Goal: Task Accomplishment & Management: Complete application form

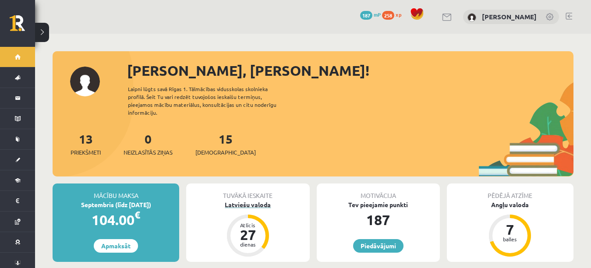
click at [258, 200] on div "Latviešu valoda" at bounding box center [247, 204] width 123 height 9
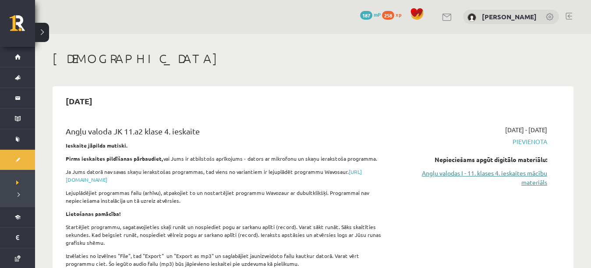
click at [502, 176] on link "Angļu valodas I - 11. klases 4. ieskaites mācību materiāls" at bounding box center [472, 178] width 152 height 18
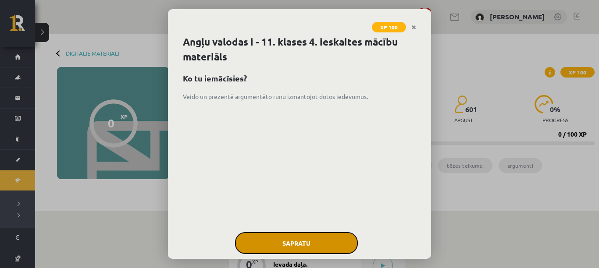
click at [298, 237] on button "Sapratu" at bounding box center [296, 243] width 123 height 22
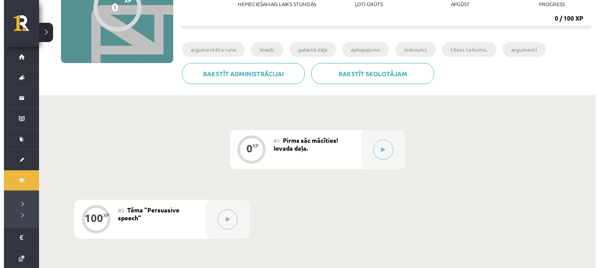
scroll to position [117, 0]
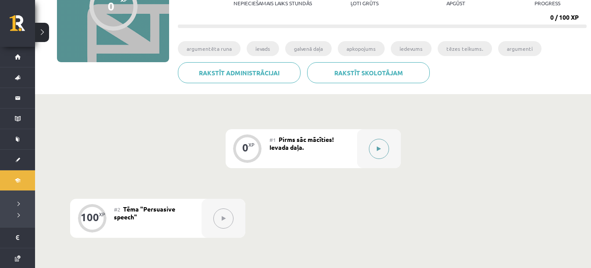
click at [377, 145] on button at bounding box center [379, 149] width 20 height 20
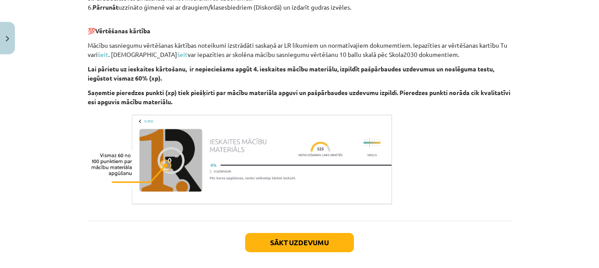
scroll to position [320, 0]
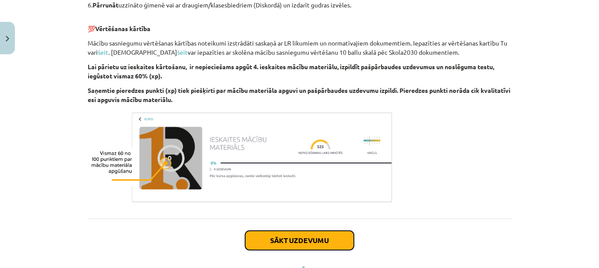
click at [249, 238] on button "Sākt uzdevumu" at bounding box center [299, 240] width 109 height 19
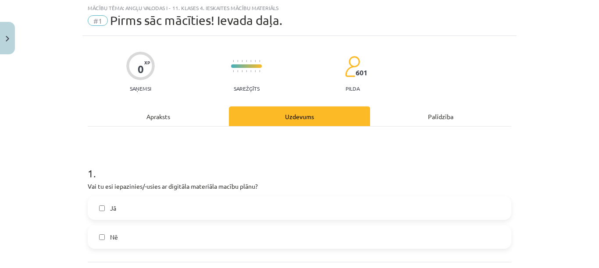
scroll to position [22, 0]
click at [241, 215] on label "Jā" at bounding box center [300, 209] width 422 height 22
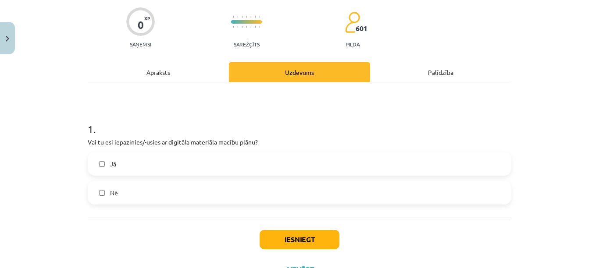
scroll to position [105, 0]
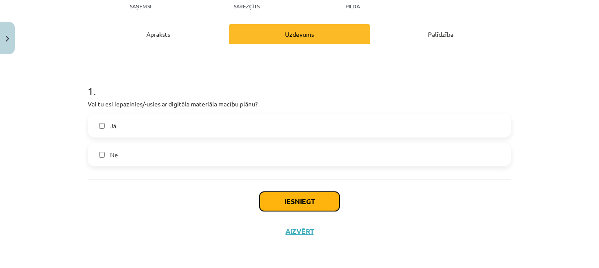
click at [304, 206] on button "Iesniegt" at bounding box center [300, 201] width 80 height 19
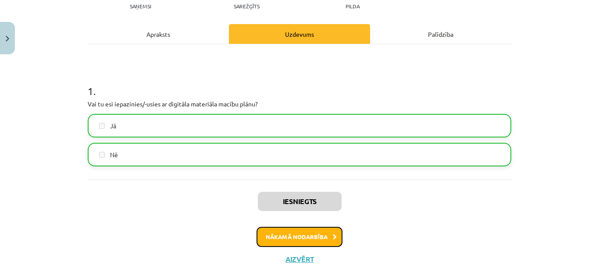
click at [299, 242] on button "Nākamā nodarbība" at bounding box center [299, 237] width 86 height 20
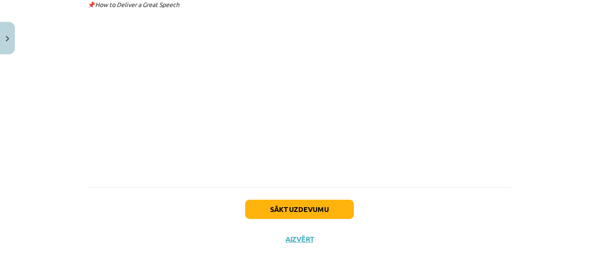
scroll to position [2237, 0]
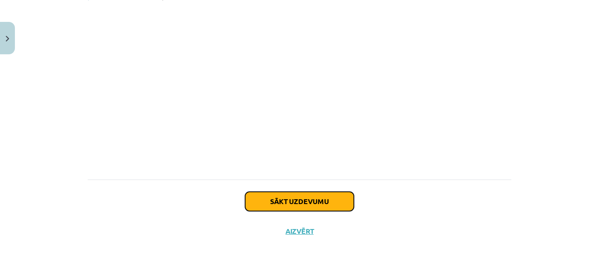
click at [327, 202] on button "Sākt uzdevumu" at bounding box center [299, 201] width 109 height 19
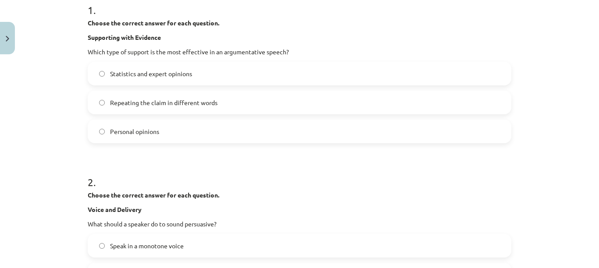
scroll to position [182, 0]
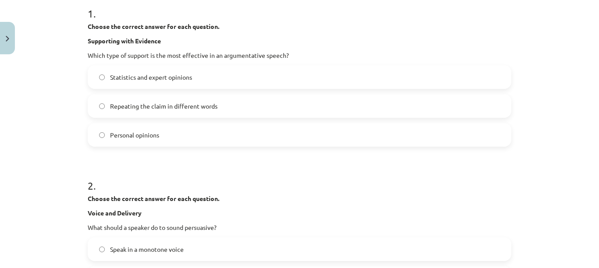
click at [477, 68] on label "Statistics and expert opinions" at bounding box center [300, 77] width 422 height 22
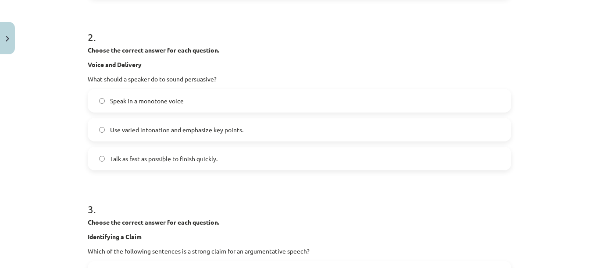
scroll to position [335, 0]
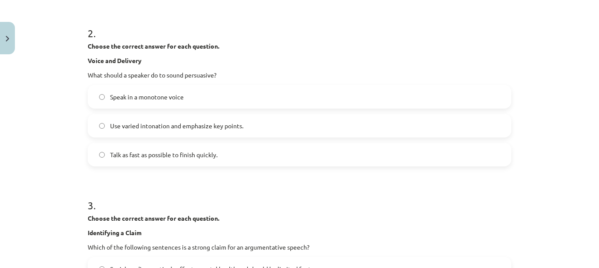
click at [468, 124] on label "Use varied intonation and emphasize key points." at bounding box center [300, 126] width 422 height 22
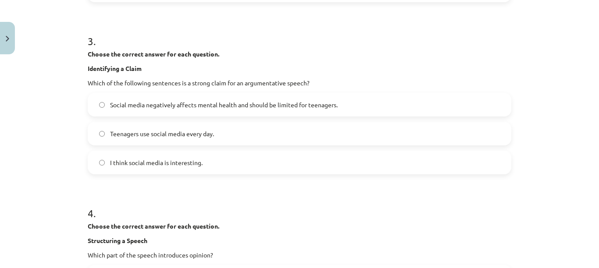
scroll to position [495, 0]
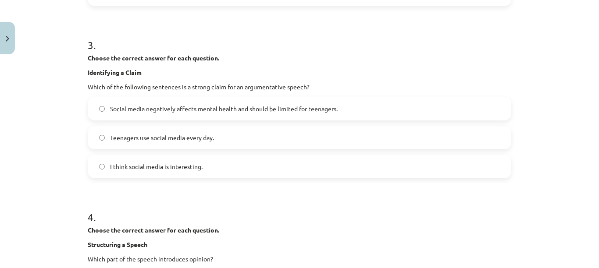
click at [462, 101] on label "Social media negatively affects mental health and should be limited for teenage…" at bounding box center [300, 109] width 422 height 22
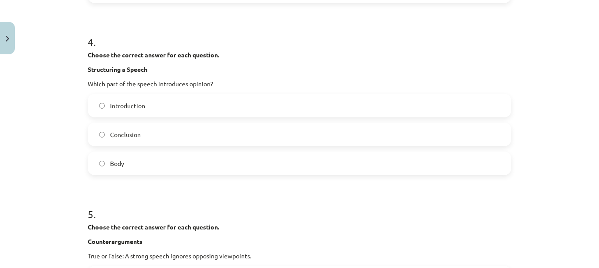
scroll to position [659, 0]
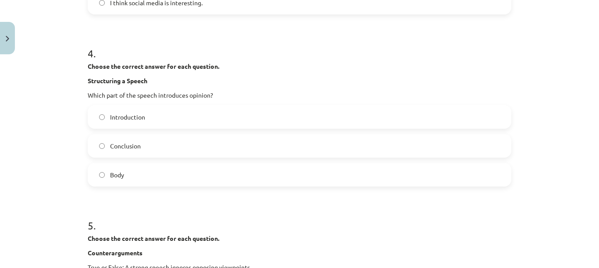
click at [413, 110] on label "Introduction" at bounding box center [300, 117] width 422 height 22
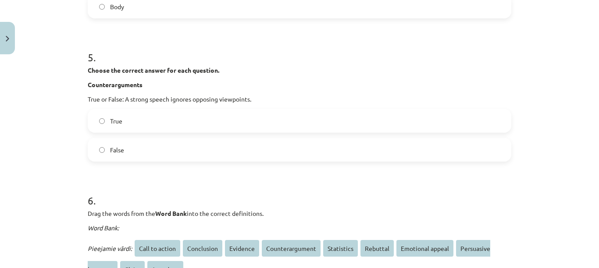
scroll to position [835, 0]
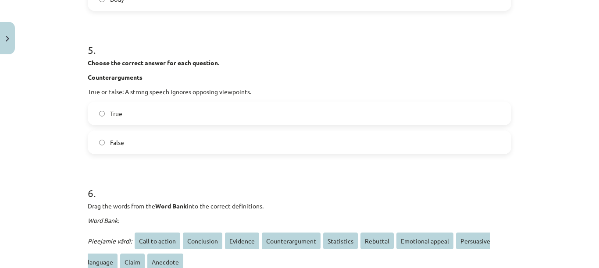
click at [480, 142] on label "False" at bounding box center [300, 143] width 422 height 22
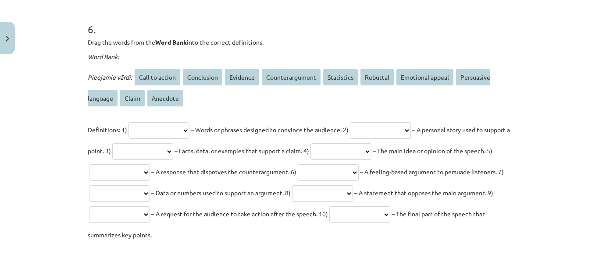
scroll to position [1003, 0]
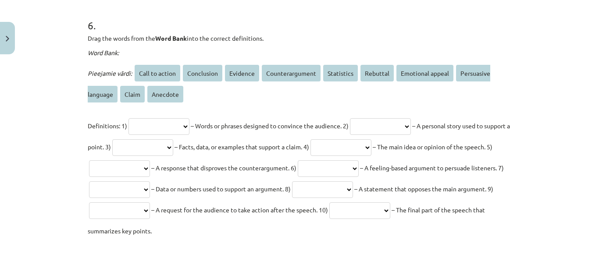
click at [174, 132] on select "**********" at bounding box center [158, 126] width 61 height 17
select select "********"
click at [128, 118] on select "**********" at bounding box center [158, 126] width 61 height 17
click at [405, 122] on select "**********" at bounding box center [380, 126] width 61 height 17
select select "**********"
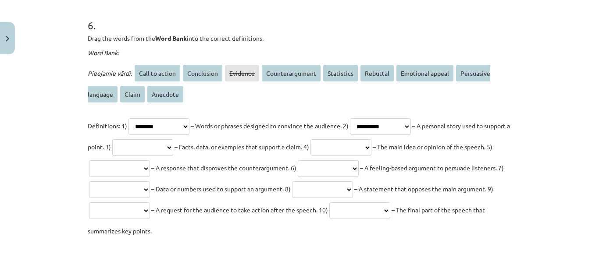
click at [366, 118] on select "**********" at bounding box center [380, 126] width 61 height 17
click at [173, 149] on select "**********" at bounding box center [142, 147] width 61 height 17
select select "**********"
click at [160, 139] on select "**********" at bounding box center [142, 147] width 61 height 17
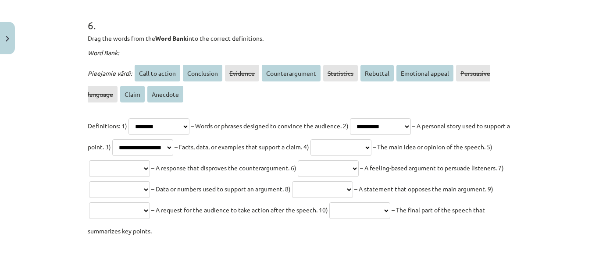
click at [371, 139] on select "**********" at bounding box center [340, 147] width 61 height 17
select select "********"
click at [371, 139] on select "**********" at bounding box center [340, 147] width 61 height 17
click at [150, 164] on select "**********" at bounding box center [119, 168] width 61 height 17
select select "*****"
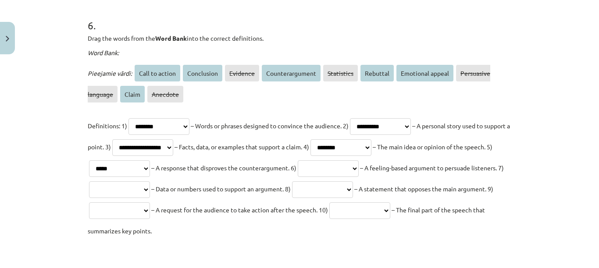
click at [150, 160] on select "**********" at bounding box center [119, 168] width 61 height 17
click at [359, 165] on select "**********" at bounding box center [328, 168] width 61 height 17
select select "**********"
click at [359, 160] on select "**********" at bounding box center [328, 168] width 61 height 17
click at [150, 193] on select "**********" at bounding box center [119, 189] width 61 height 17
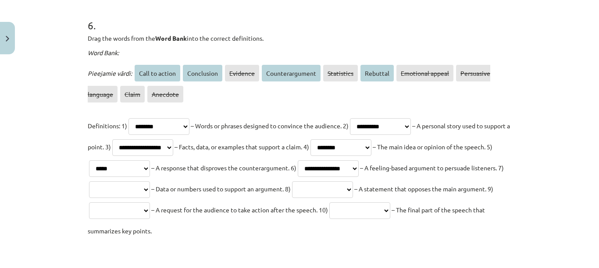
select select "********"
click at [150, 181] on select "**********" at bounding box center [119, 189] width 61 height 17
click at [353, 191] on select "**********" at bounding box center [322, 189] width 61 height 17
select select "**********"
click at [353, 181] on select "**********" at bounding box center [322, 189] width 61 height 17
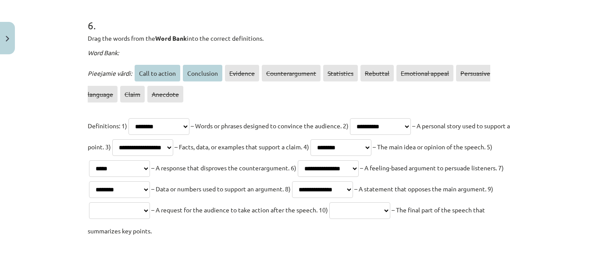
click at [150, 211] on select "**********" at bounding box center [119, 211] width 61 height 17
select select "**********"
click at [150, 203] on select "**********" at bounding box center [119, 211] width 61 height 17
click at [329, 219] on select "**********" at bounding box center [359, 211] width 61 height 17
select select "**********"
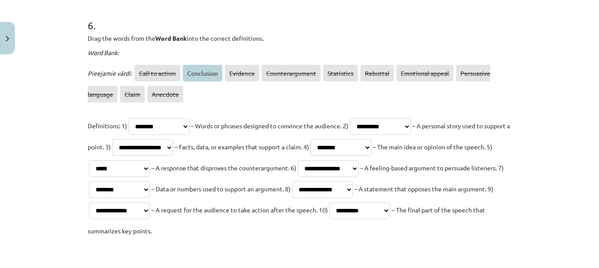
click at [329, 219] on select "**********" at bounding box center [359, 211] width 61 height 17
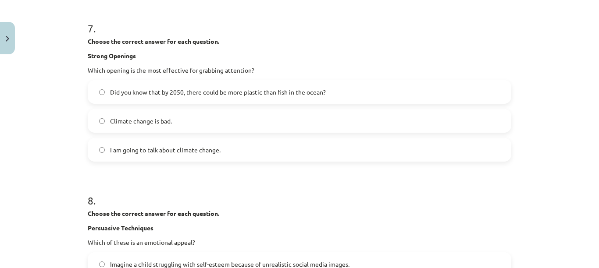
scroll to position [1251, 0]
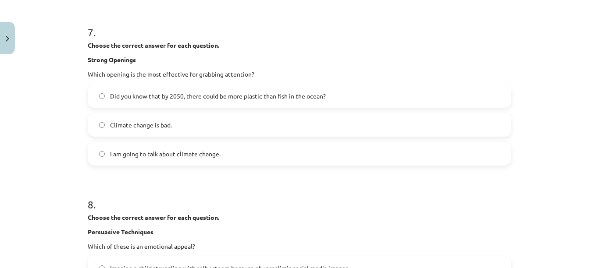
click at [400, 83] on div "7 . Choose the correct answer for each question. Strong Openings Which opening …" at bounding box center [299, 88] width 423 height 155
click at [351, 94] on label "Did you know that by 2050, there could be more plastic than fish in the ocean?" at bounding box center [300, 96] width 422 height 22
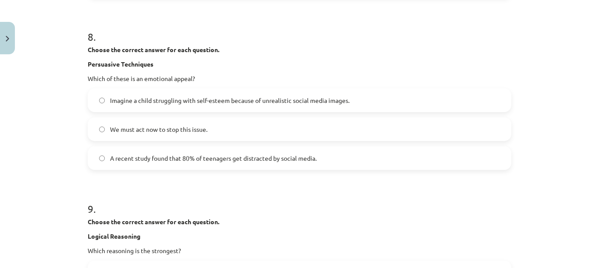
scroll to position [1427, 0]
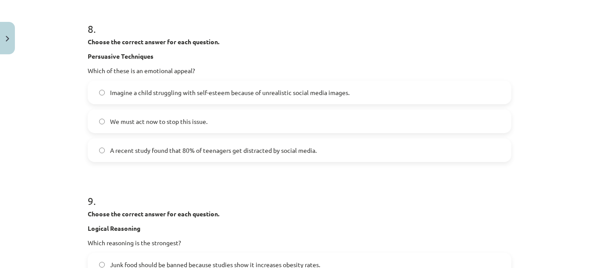
click at [429, 95] on label "Imagine a child struggling with self-esteem because of unrealistic social media…" at bounding box center [300, 93] width 422 height 22
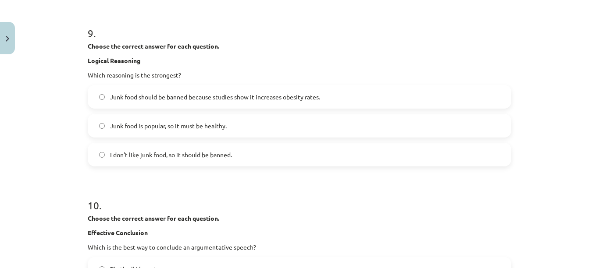
scroll to position [1602, 0]
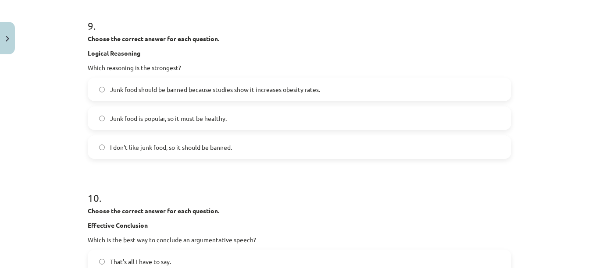
click at [404, 96] on label "Junk food should be banned because studies show it increases obesity rates." at bounding box center [300, 89] width 422 height 22
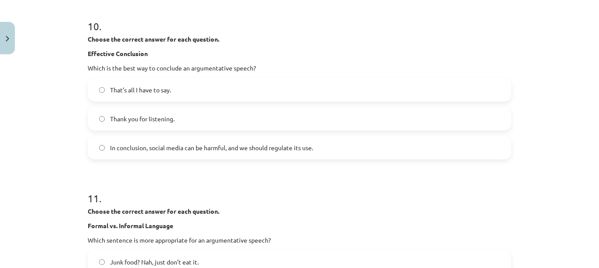
scroll to position [1767, 0]
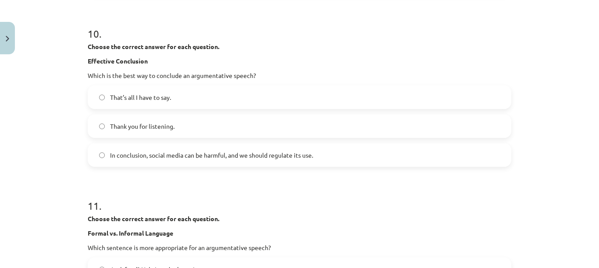
click at [359, 156] on label "In conclusion, social media can be harmful, and we should regulate its use." at bounding box center [300, 155] width 422 height 22
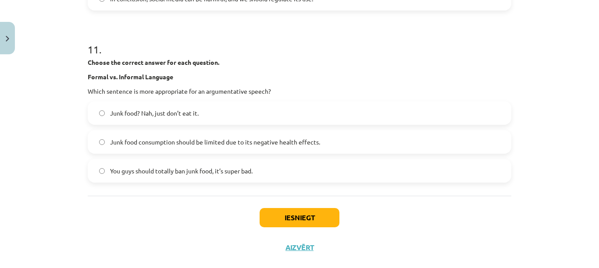
scroll to position [1919, 0]
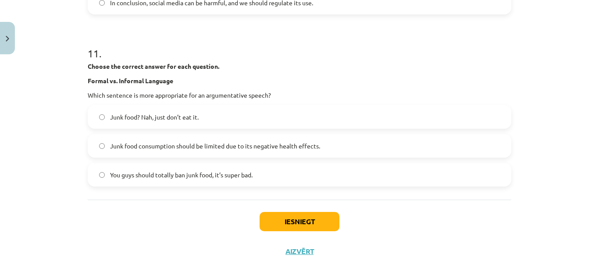
click at [462, 145] on label "Junk food consumption should be limited due to its negative health effects." at bounding box center [300, 146] width 422 height 22
click at [319, 224] on button "Iesniegt" at bounding box center [300, 221] width 80 height 19
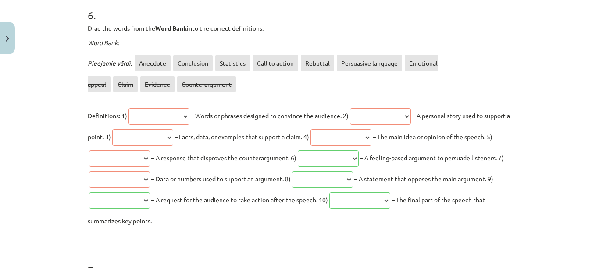
scroll to position [1009, 0]
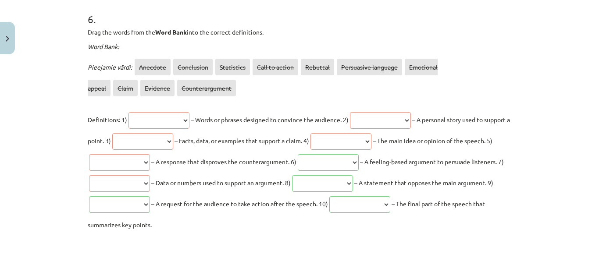
click at [401, 116] on select "**********" at bounding box center [380, 120] width 61 height 17
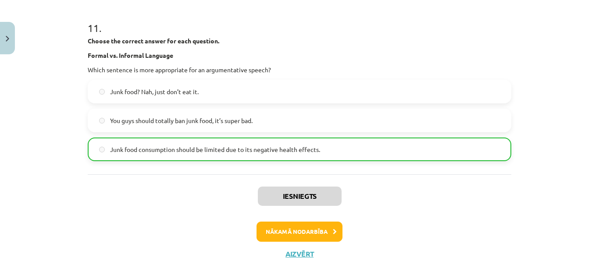
scroll to position [1967, 0]
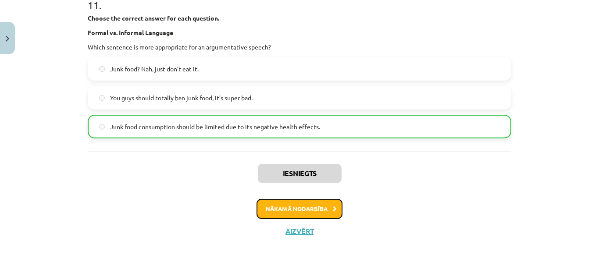
click at [328, 208] on button "Nākamā nodarbība" at bounding box center [299, 209] width 86 height 20
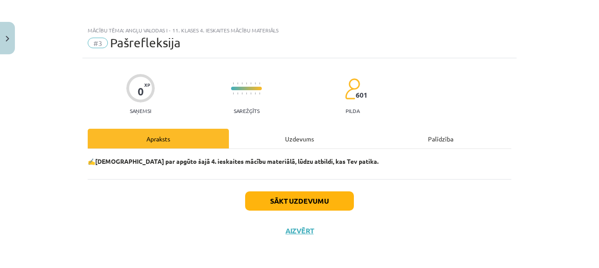
scroll to position [0, 0]
click at [328, 208] on button "Sākt uzdevumu" at bounding box center [299, 201] width 109 height 19
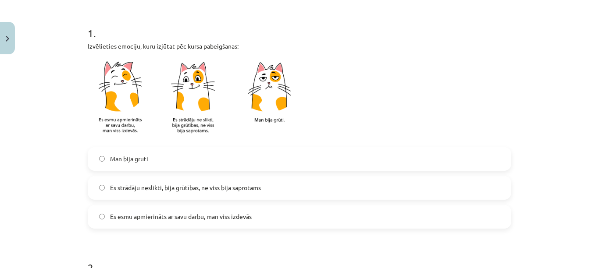
scroll to position [177, 0]
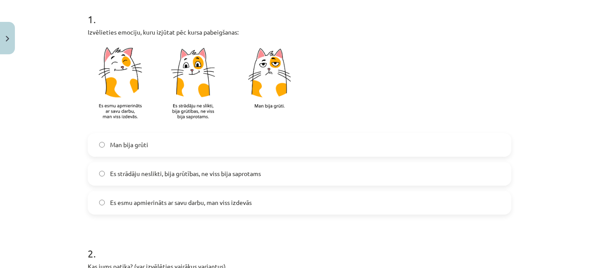
click at [409, 190] on div "Man bija grūti Es strādāju neslikti, bija grūtības, ne viss bija saprotams Es e…" at bounding box center [299, 174] width 423 height 82
click at [398, 203] on label "Es esmu apmierināts ar savu darbu, man viss izdevās" at bounding box center [300, 203] width 422 height 22
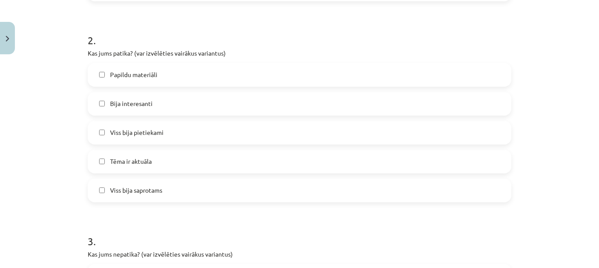
scroll to position [397, 0]
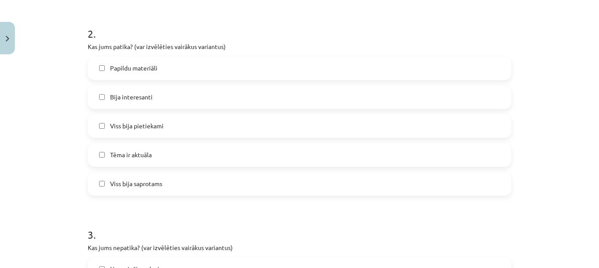
click at [293, 107] on label "Bija interesanti" at bounding box center [300, 97] width 422 height 22
click at [285, 124] on label "Viss bija pietiekami" at bounding box center [300, 126] width 422 height 22
click at [275, 174] on label "Viss bija saprotams" at bounding box center [300, 184] width 422 height 22
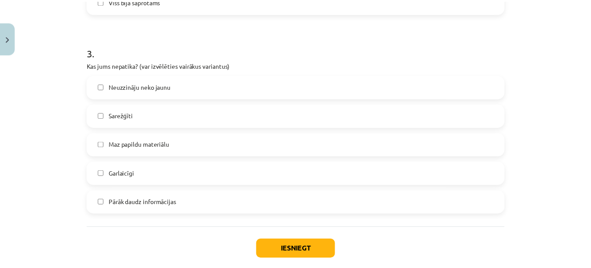
scroll to position [587, 0]
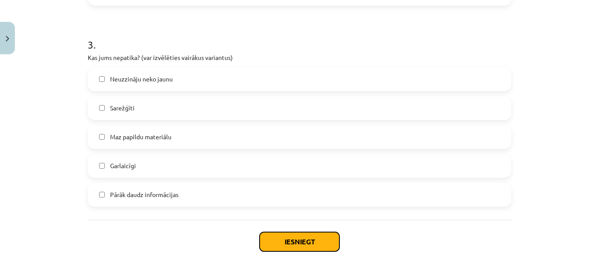
click at [291, 249] on button "Iesniegt" at bounding box center [300, 241] width 80 height 19
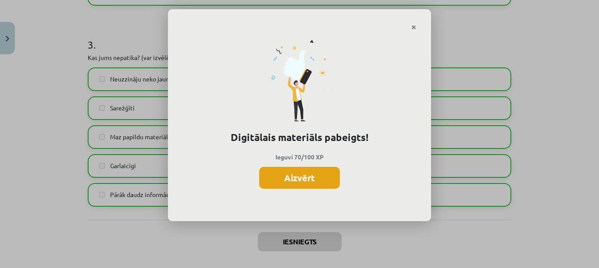
click at [309, 171] on button "Aizvērt" at bounding box center [299, 178] width 81 height 22
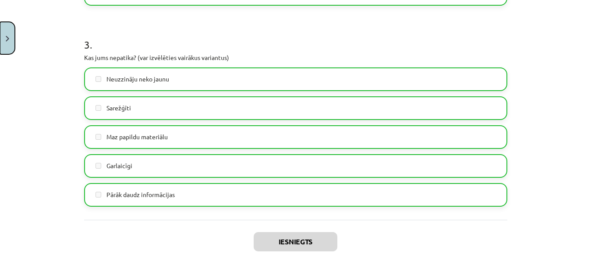
click at [4, 39] on button "Close" at bounding box center [7, 38] width 15 height 32
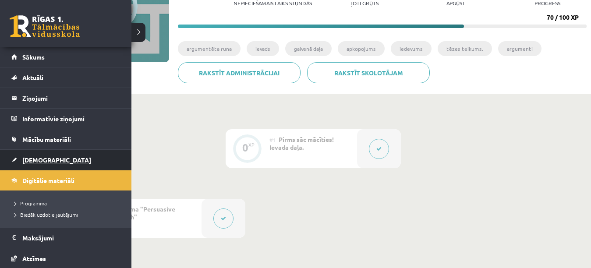
click at [38, 161] on span "[DEMOGRAPHIC_DATA]" at bounding box center [56, 160] width 69 height 8
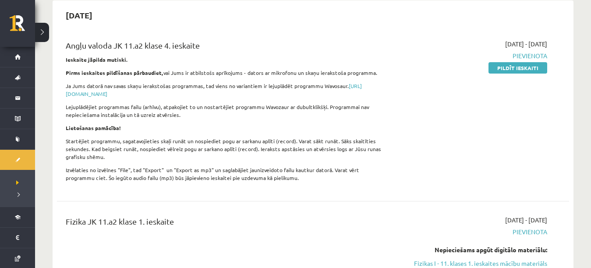
scroll to position [103, 0]
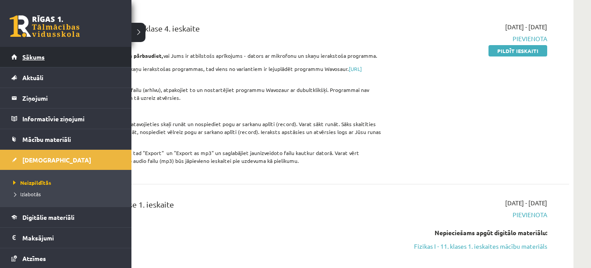
click at [38, 58] on span "Sākums" at bounding box center [33, 57] width 22 height 8
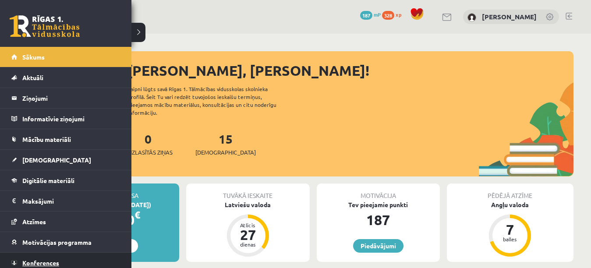
click at [83, 260] on link "Konferences" at bounding box center [65, 263] width 109 height 20
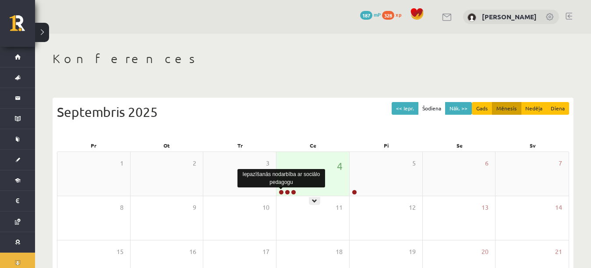
click at [281, 193] on link at bounding box center [281, 192] width 5 height 5
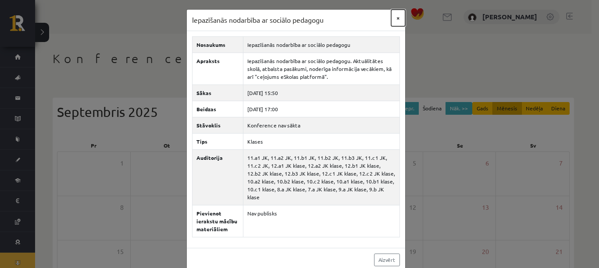
click at [395, 16] on button "×" at bounding box center [398, 18] width 14 height 17
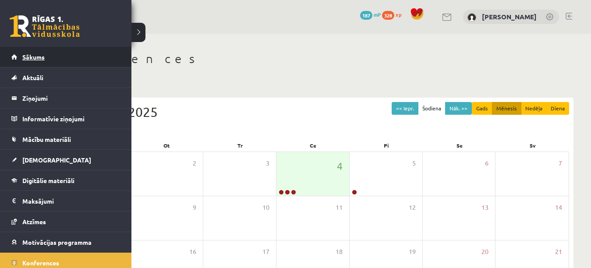
click at [20, 54] on link "Sākums" at bounding box center [65, 57] width 109 height 20
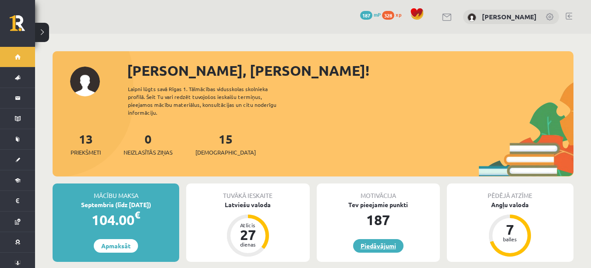
click at [361, 242] on link "Piedāvājumi" at bounding box center [378, 246] width 50 height 14
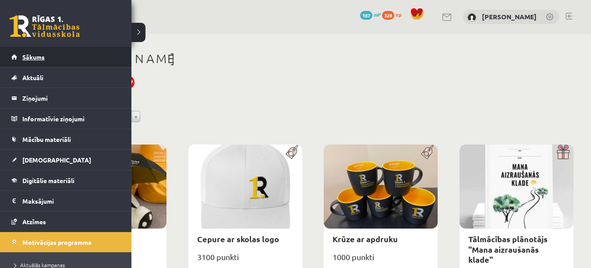
click at [77, 58] on link "Sākums" at bounding box center [65, 57] width 109 height 20
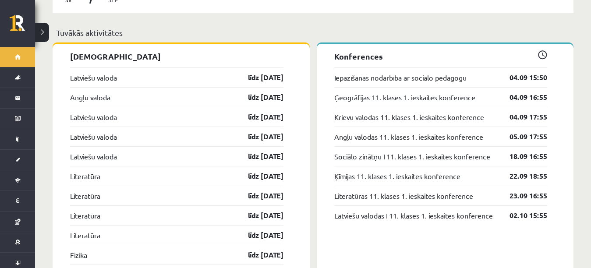
scroll to position [786, 0]
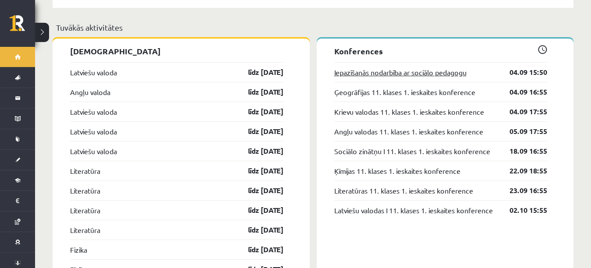
click at [451, 67] on link "Iepazīšanās nodarbība ar sociālo pedagogu" at bounding box center [400, 72] width 132 height 11
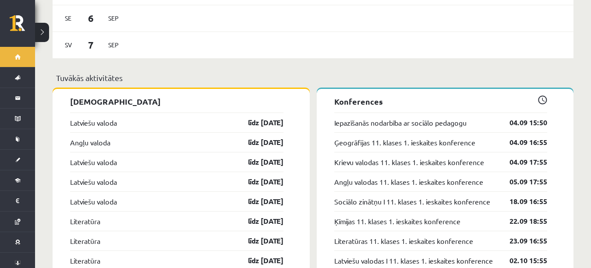
scroll to position [744, 0]
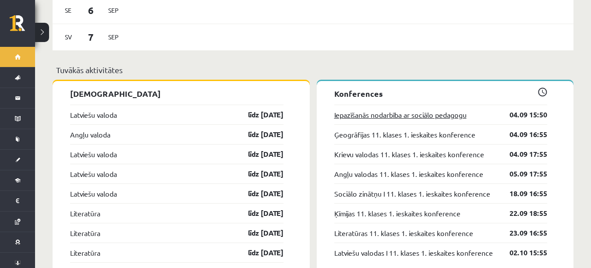
click at [462, 110] on link "Iepazīšanās nodarbība ar sociālo pedagogu" at bounding box center [400, 115] width 132 height 11
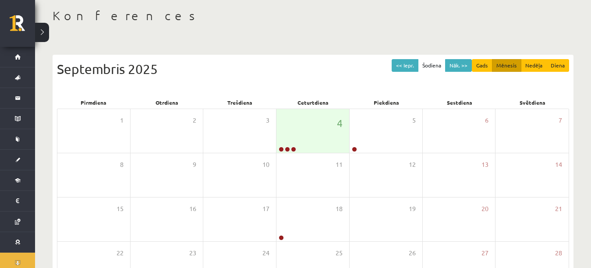
scroll to position [42, 0]
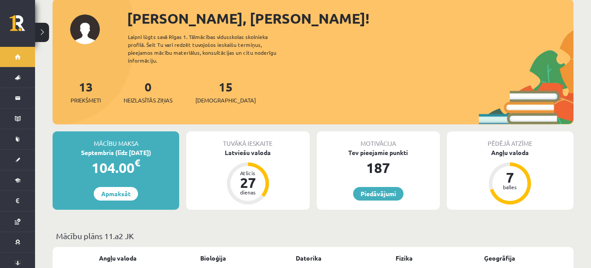
scroll to position [50, 0]
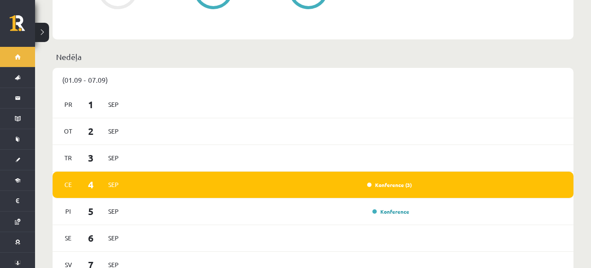
scroll to position [502, 0]
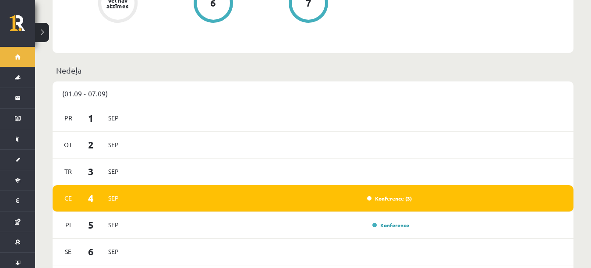
click at [438, 201] on div "[DATE] Konference (3)" at bounding box center [313, 198] width 521 height 27
click at [393, 196] on div "Konference (3)" at bounding box center [387, 198] width 49 height 9
click at [391, 195] on link "Konference (3)" at bounding box center [389, 198] width 45 height 7
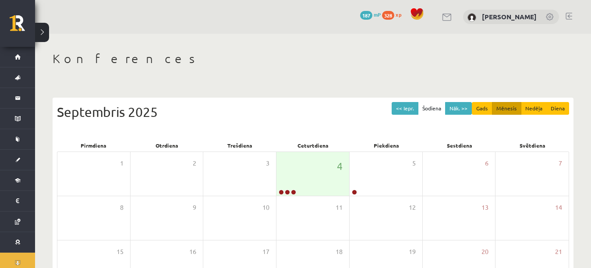
click at [383, 15] on span "328" at bounding box center [388, 15] width 12 height 9
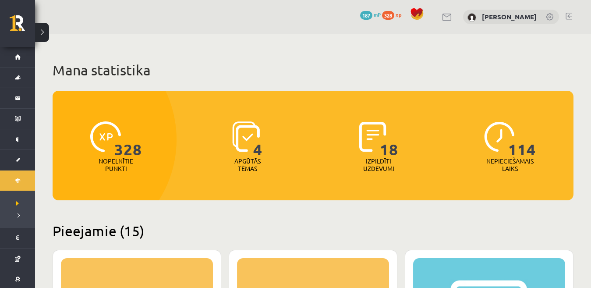
click at [41, 39] on button at bounding box center [42, 32] width 14 height 19
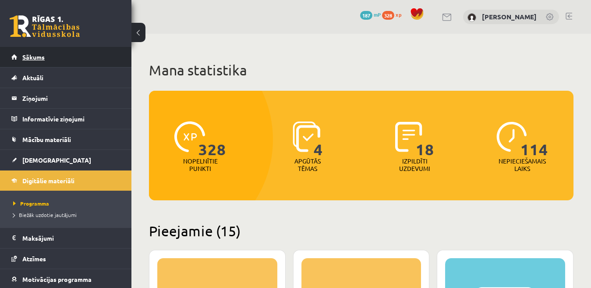
click at [105, 57] on link "Sākums" at bounding box center [65, 57] width 109 height 20
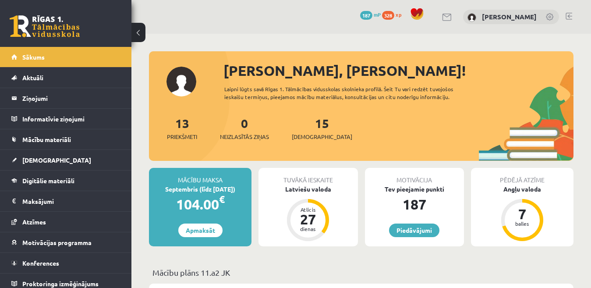
click at [141, 32] on button at bounding box center [139, 32] width 14 height 19
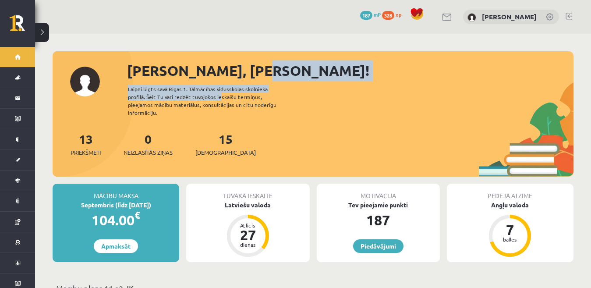
drag, startPoint x: 216, startPoint y: 97, endPoint x: 238, endPoint y: 71, distance: 33.9
click at [238, 71] on div "Sveika, Elizabete! Laipni lūgts savā Rīgas 1. Tālmācības vidusskolas skolnieka …" at bounding box center [313, 118] width 521 height 117
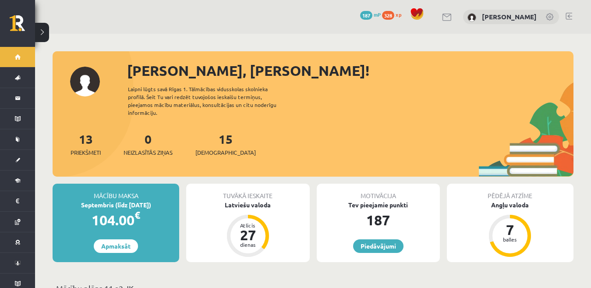
click at [237, 27] on div "0 Dāvanas 187 mP 328 xp Elizabete Priedoliņa" at bounding box center [313, 17] width 556 height 34
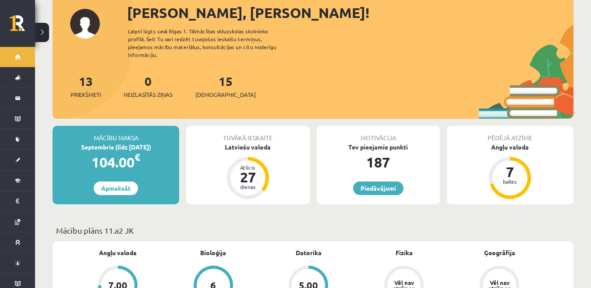
scroll to position [55, 0]
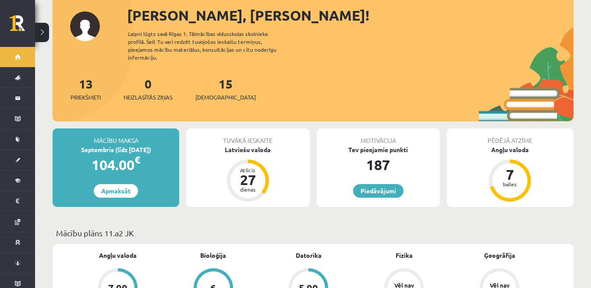
click at [55, 28] on div "Sveika, Elizabete! Laipni lūgts savā Rīgas 1. Tālmācības vidusskolas skolnieka …" at bounding box center [313, 63] width 521 height 117
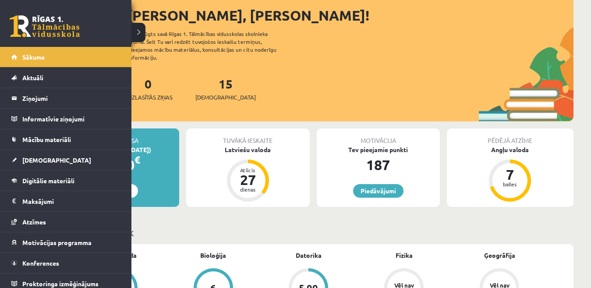
click at [0, 17] on div "0 Dāvanas 187 mP 328 xp" at bounding box center [66, 23] width 132 height 47
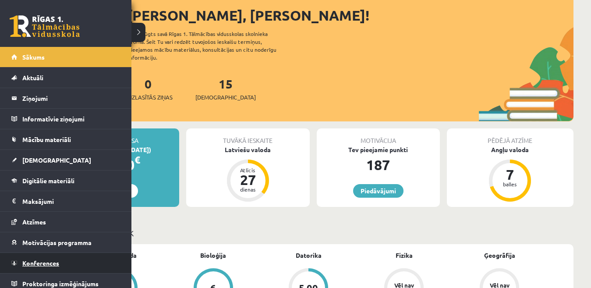
click at [34, 257] on link "Konferences" at bounding box center [65, 263] width 109 height 20
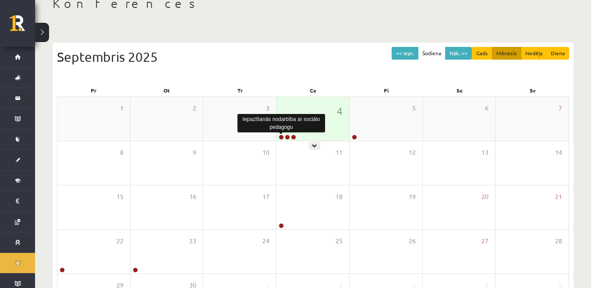
click at [280, 137] on link at bounding box center [281, 137] width 5 height 5
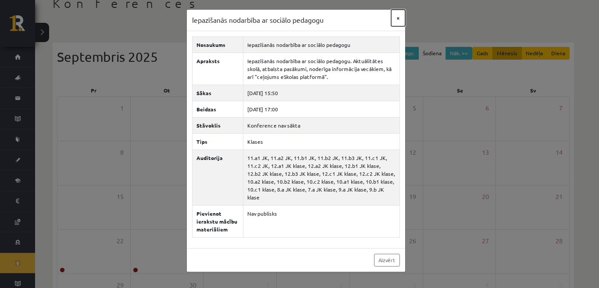
click at [398, 18] on button "×" at bounding box center [398, 18] width 14 height 17
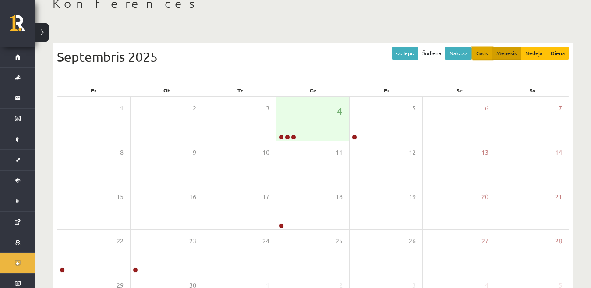
click at [487, 47] on button "Gads" at bounding box center [482, 53] width 21 height 13
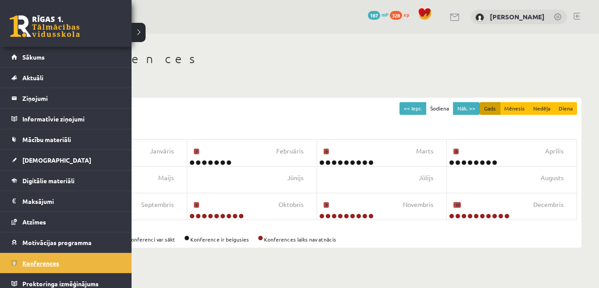
click at [44, 259] on link "Konferences" at bounding box center [65, 263] width 109 height 20
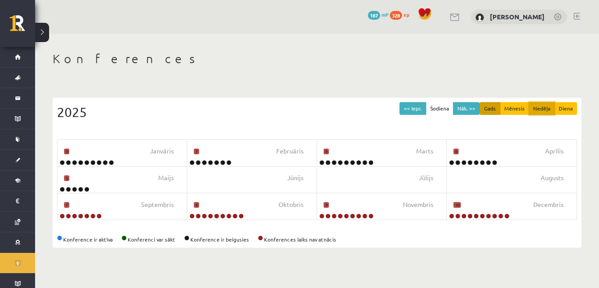
click at [537, 110] on button "Nedēļa" at bounding box center [542, 108] width 26 height 13
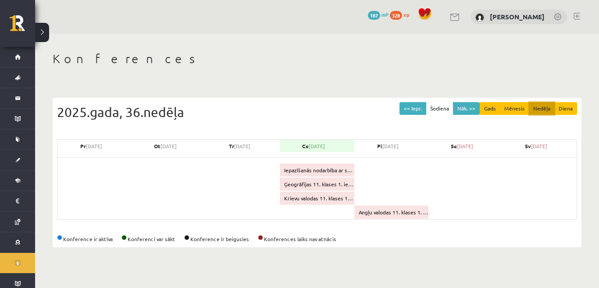
click at [537, 110] on button "Nedēļa" at bounding box center [542, 108] width 26 height 13
click at [518, 107] on button "Mēnesis" at bounding box center [514, 108] width 29 height 13
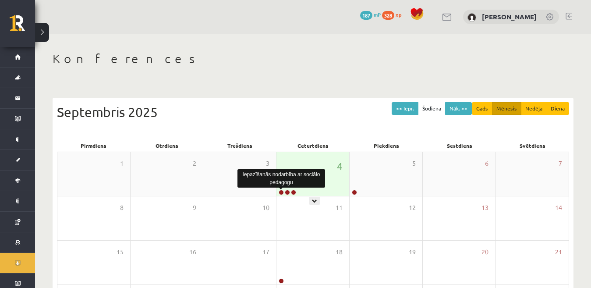
click at [282, 192] on link at bounding box center [281, 192] width 5 height 5
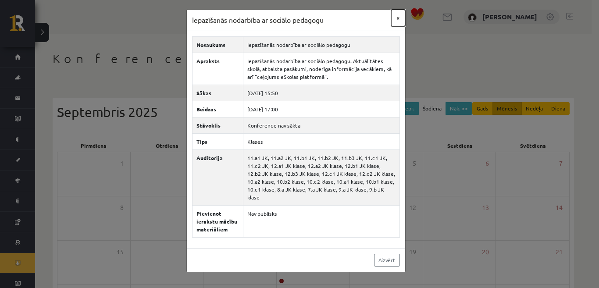
click at [397, 17] on button "×" at bounding box center [398, 18] width 14 height 17
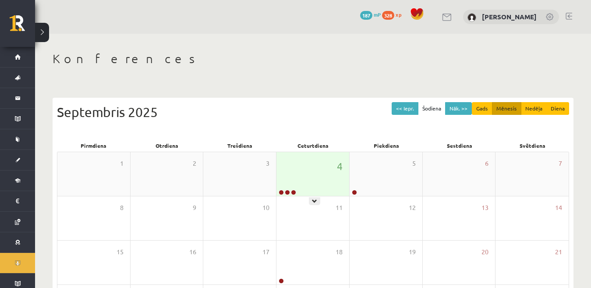
click at [312, 180] on div "4" at bounding box center [313, 174] width 73 height 44
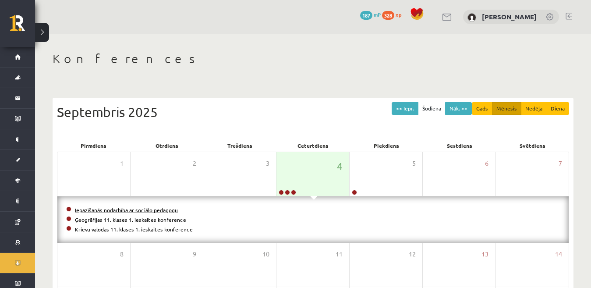
click at [161, 208] on link "Iepazīšanās nodarbība ar sociālo pedagogu" at bounding box center [126, 209] width 103 height 7
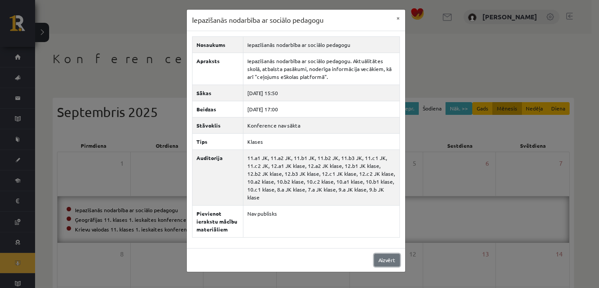
click at [377, 255] on link "Aizvērt" at bounding box center [387, 260] width 26 height 13
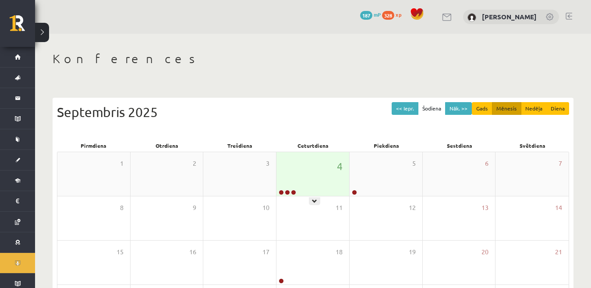
click at [313, 194] on div "4" at bounding box center [313, 174] width 73 height 44
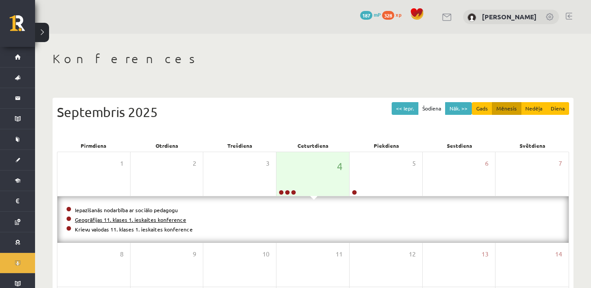
click at [167, 219] on link "Ģeogrāfijas 11. klases 1. ieskaites konference" at bounding box center [130, 219] width 111 height 7
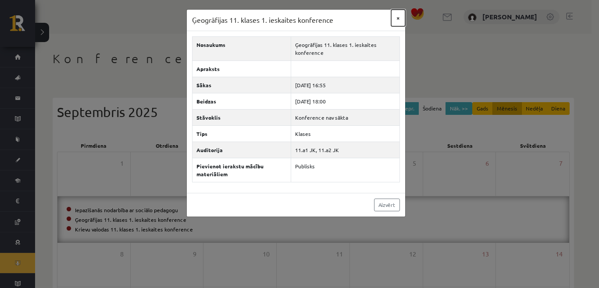
click at [399, 18] on button "×" at bounding box center [398, 18] width 14 height 17
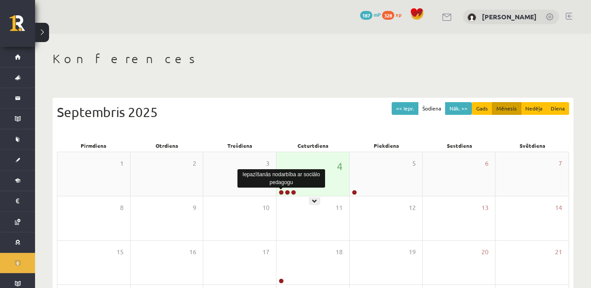
click at [280, 192] on link at bounding box center [281, 192] width 5 height 5
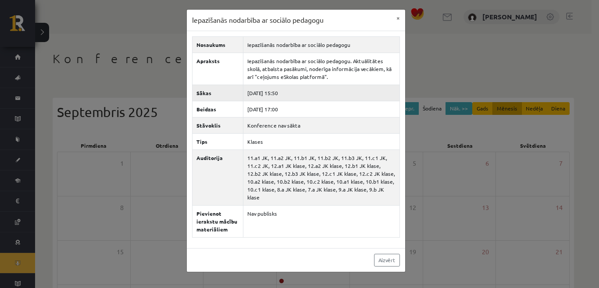
click at [315, 94] on td "[DATE] 15:50" at bounding box center [321, 93] width 157 height 16
click at [306, 124] on td "Konference nav sākta" at bounding box center [321, 125] width 157 height 16
click at [302, 248] on div "Aizvērt" at bounding box center [296, 260] width 218 height 24
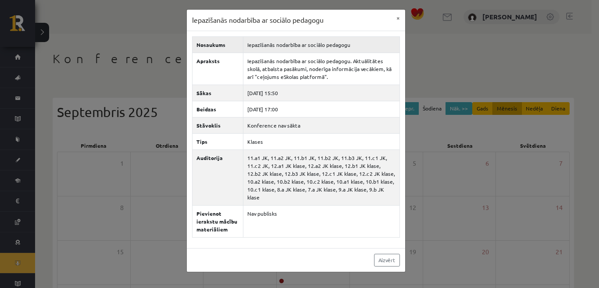
click at [379, 42] on td "Iepazīšanās nodarbība ar sociālo pedagogu" at bounding box center [321, 44] width 157 height 16
click at [396, 19] on button "×" at bounding box center [398, 18] width 14 height 17
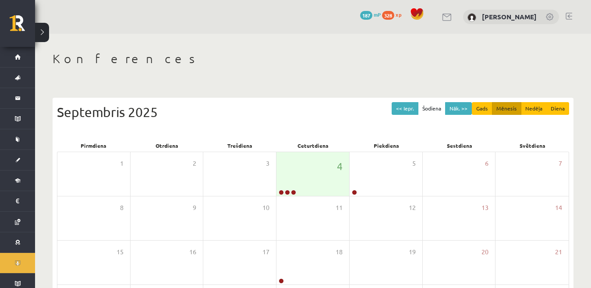
click at [568, 13] on link at bounding box center [569, 16] width 7 height 7
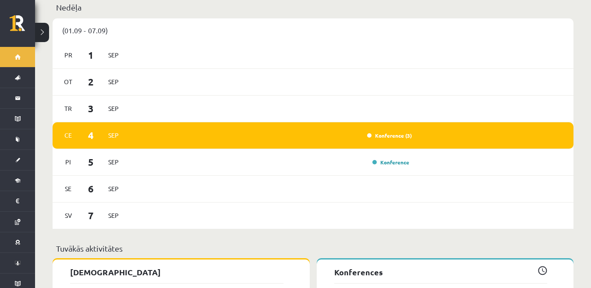
scroll to position [553, 0]
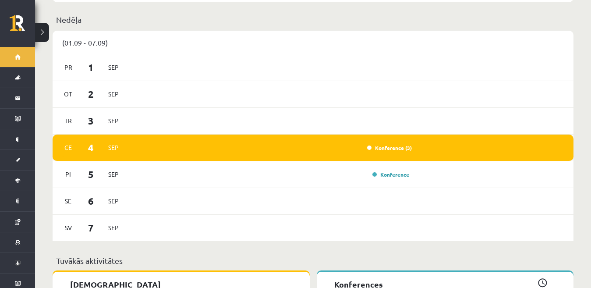
click at [491, 138] on div "[DATE] Konference (3)" at bounding box center [313, 148] width 521 height 27
click at [392, 145] on div "Konference (3)" at bounding box center [387, 147] width 49 height 9
click at [391, 144] on link "Konference (3)" at bounding box center [389, 147] width 45 height 7
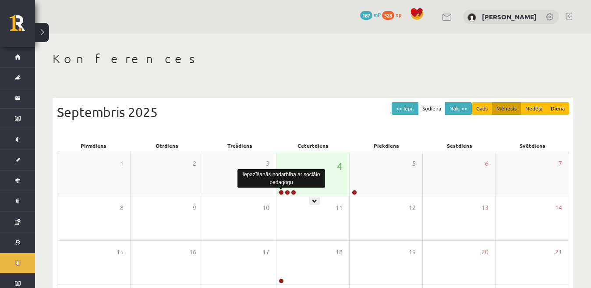
click at [280, 192] on link at bounding box center [281, 192] width 5 height 5
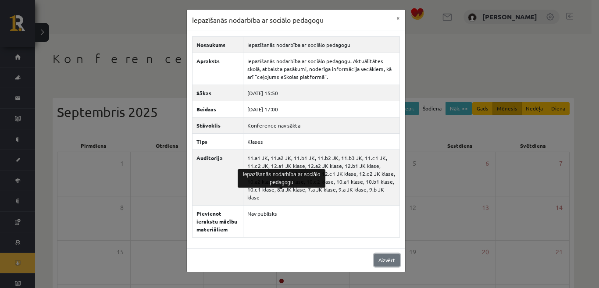
click at [382, 254] on link "Aizvērt" at bounding box center [387, 260] width 26 height 13
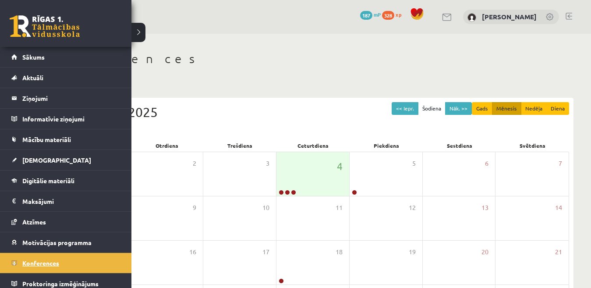
click at [47, 262] on span "Konferences" at bounding box center [40, 263] width 37 height 8
click at [45, 156] on link "[DEMOGRAPHIC_DATA]" at bounding box center [65, 160] width 109 height 20
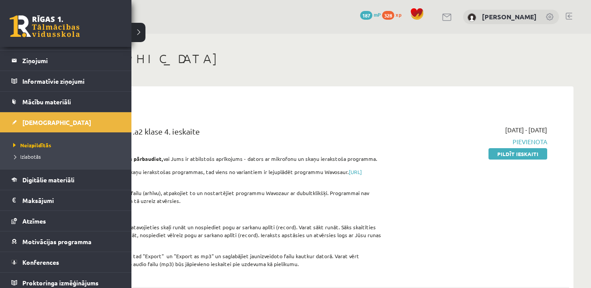
scroll to position [43, 0]
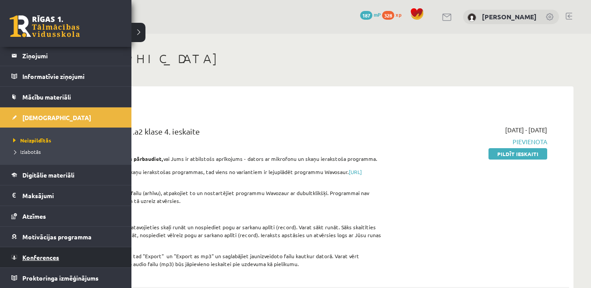
click at [71, 256] on link "Konferences" at bounding box center [65, 257] width 109 height 20
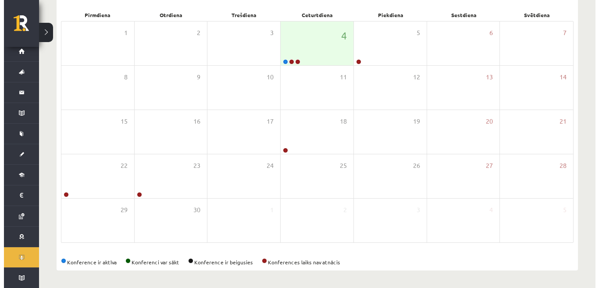
scroll to position [97, 0]
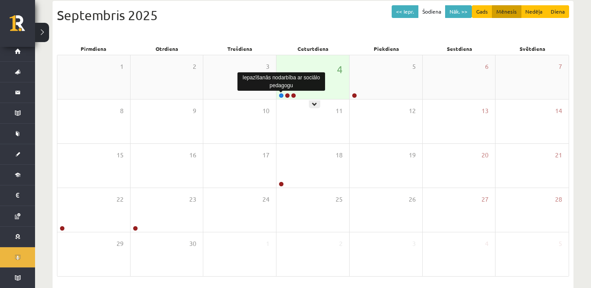
click at [282, 95] on link at bounding box center [281, 95] width 5 height 5
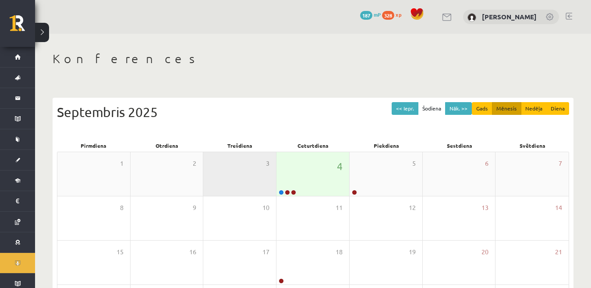
scroll to position [97, 0]
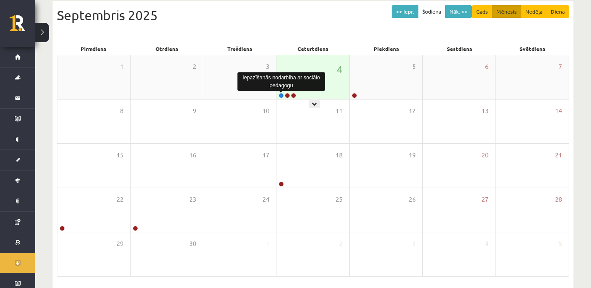
click at [280, 93] on link at bounding box center [281, 95] width 5 height 5
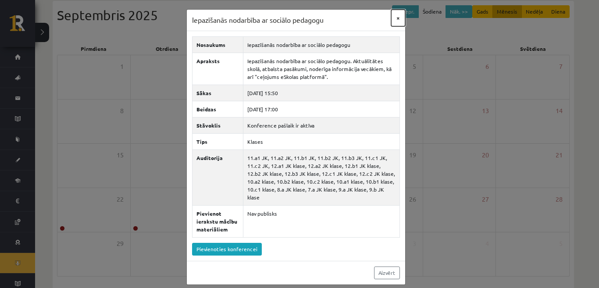
click at [398, 18] on button "×" at bounding box center [398, 18] width 14 height 17
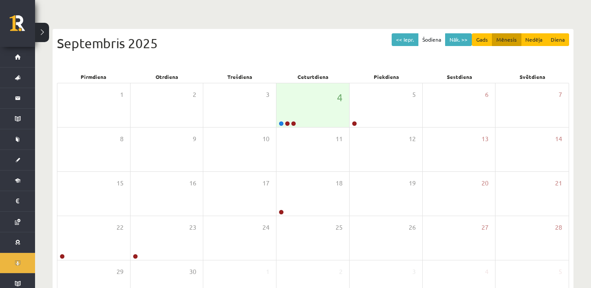
scroll to position [71, 0]
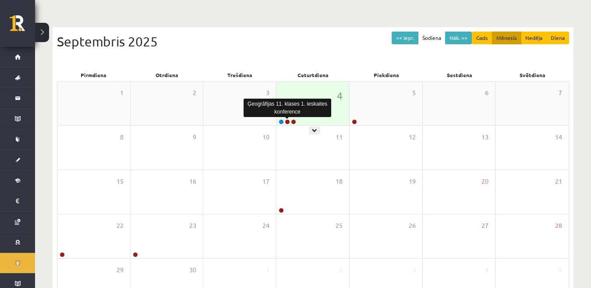
click at [287, 122] on link at bounding box center [287, 121] width 5 height 5
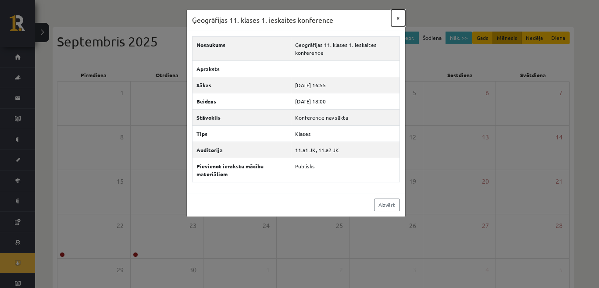
click at [398, 18] on button "×" at bounding box center [398, 18] width 14 height 17
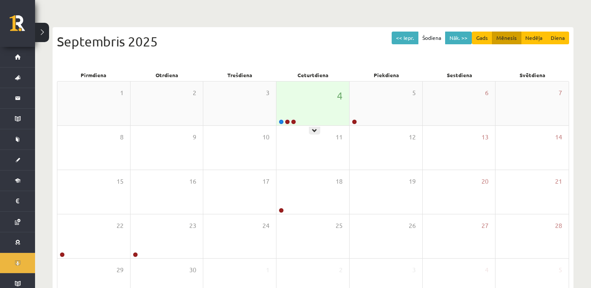
click at [278, 122] on div at bounding box center [287, 122] width 21 height 6
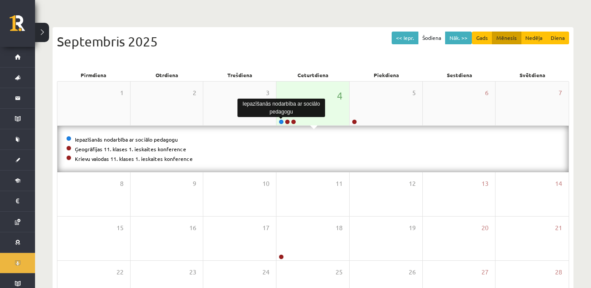
click at [279, 122] on link at bounding box center [281, 121] width 5 height 5
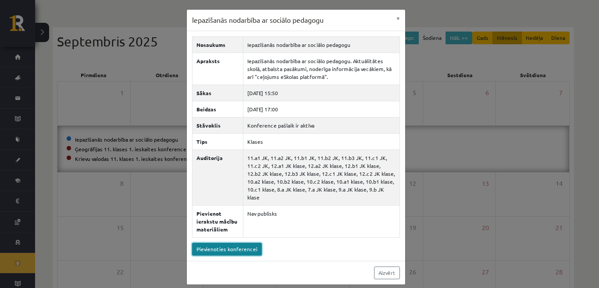
click at [237, 243] on link "Pievienoties konferencei" at bounding box center [227, 249] width 70 height 13
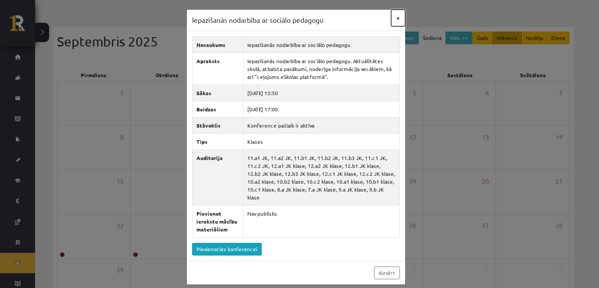
click at [398, 19] on button "×" at bounding box center [398, 18] width 14 height 17
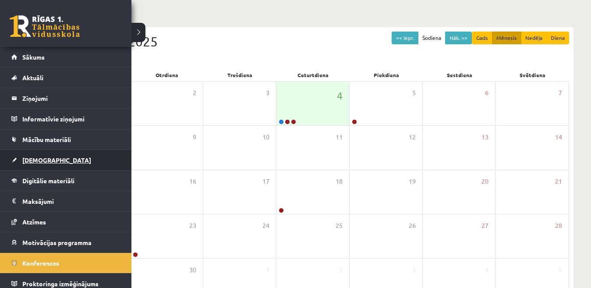
click at [40, 161] on span "[DEMOGRAPHIC_DATA]" at bounding box center [56, 160] width 69 height 8
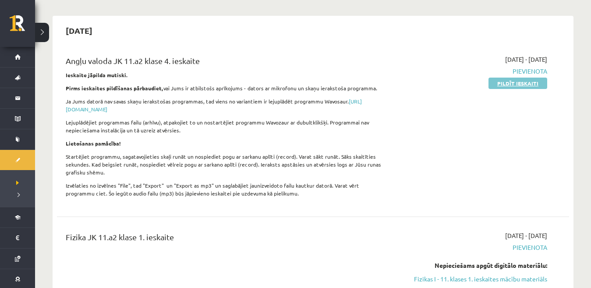
click at [500, 86] on link "Pildīt ieskaiti" at bounding box center [518, 83] width 59 height 11
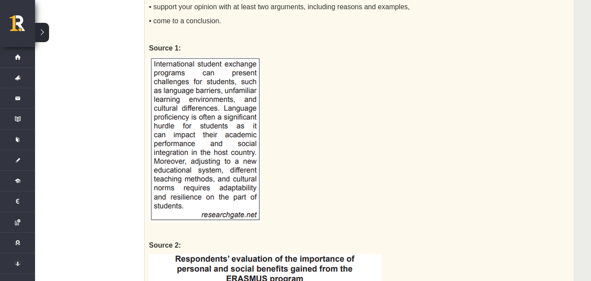
scroll to position [804, 35]
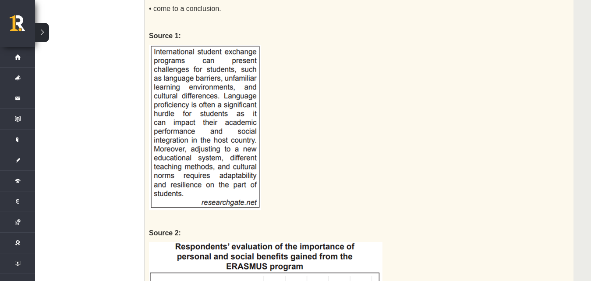
click at [246, 106] on img at bounding box center [205, 127] width 112 height 165
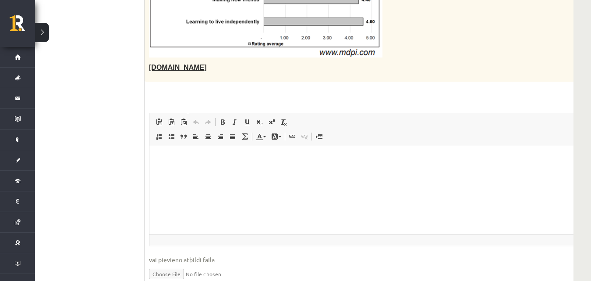
scroll to position [1200, 35]
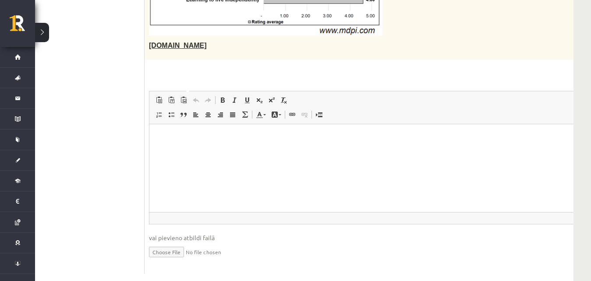
click at [156, 242] on input "file" at bounding box center [409, 251] width 520 height 18
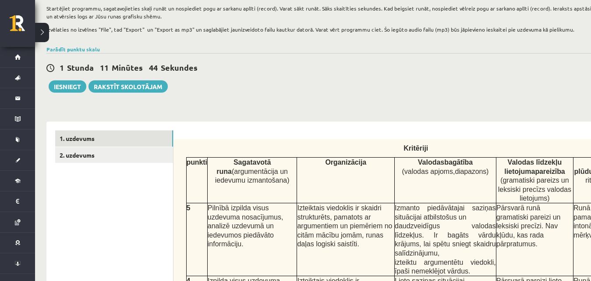
scroll to position [130, 6]
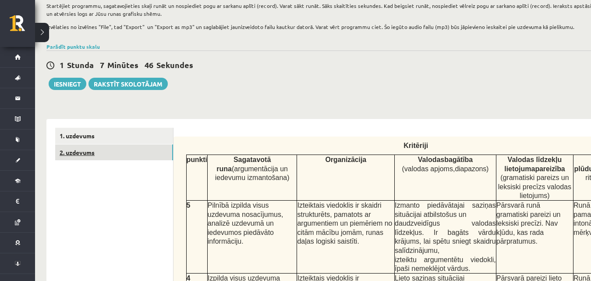
click at [134, 156] on link "2. uzdevums" at bounding box center [114, 152] width 118 height 16
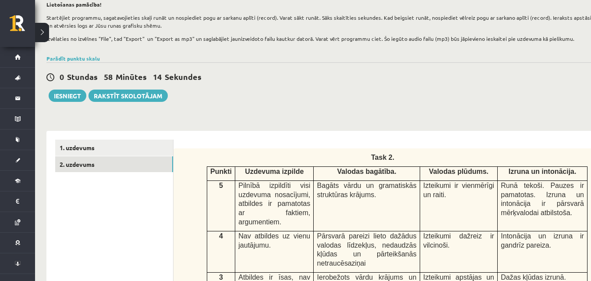
scroll to position [90, 6]
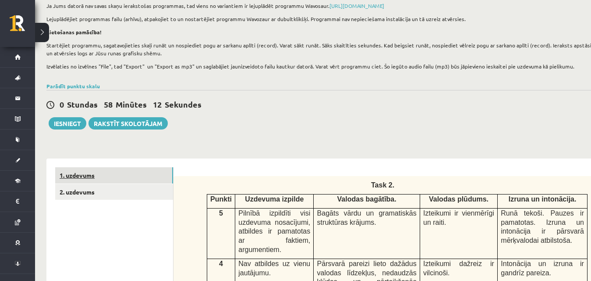
click at [110, 171] on link "1. uzdevums" at bounding box center [114, 175] width 118 height 16
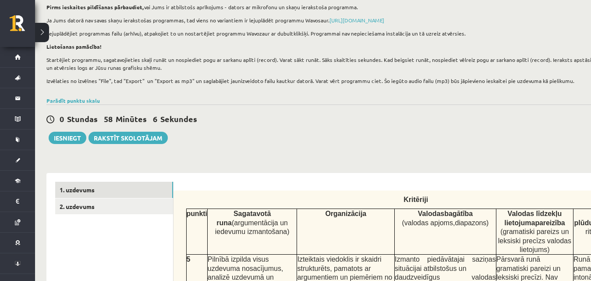
scroll to position [0, 6]
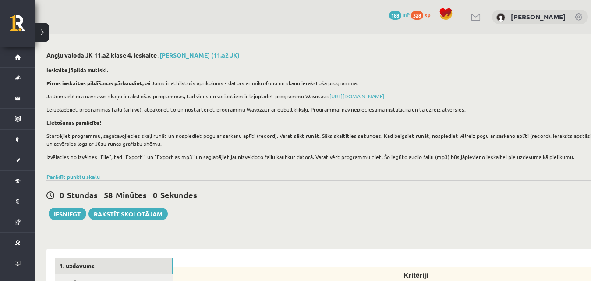
click at [418, 219] on div "0 Stundas 58 Minūtes 0 Sekundes Ieskaite saglabāta! Iesniegt Rakstīt skolotājam" at bounding box center [324, 199] width 556 height 39
click at [585, 96] on p "Ja Jums datorā nav savas skaņu ierakstošas programmas, tad viens no variantiem …" at bounding box center [322, 96] width 552 height 8
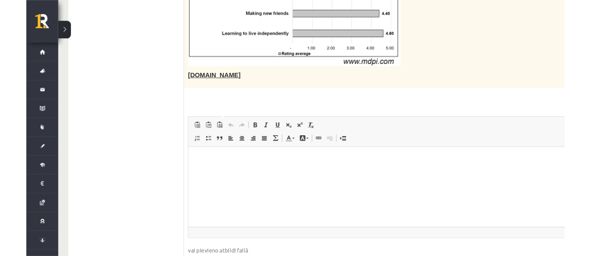
scroll to position [1166, 6]
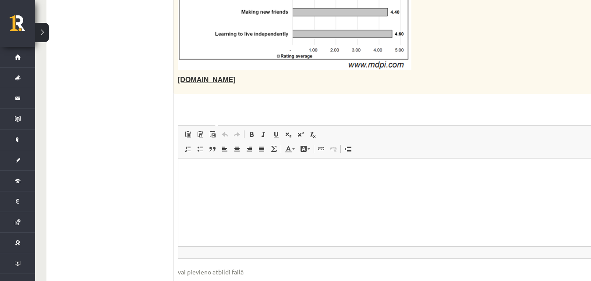
click at [203, 276] on input "file" at bounding box center [438, 285] width 520 height 18
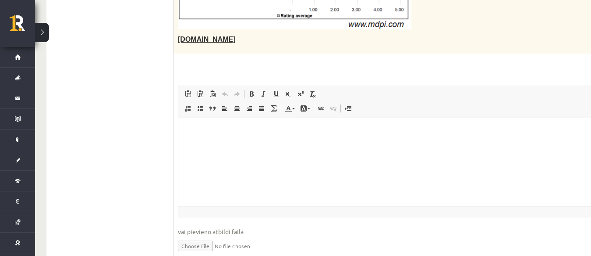
scroll to position [1225, 6]
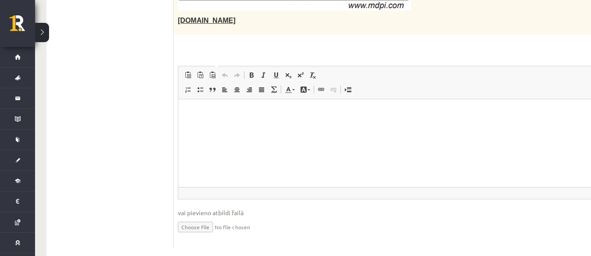
click at [191, 217] on input "file" at bounding box center [438, 226] width 520 height 18
type input "**********"
click at [236, 217] on input "file" at bounding box center [438, 226] width 520 height 18
click at [204, 217] on input "file" at bounding box center [438, 226] width 520 height 18
type input "**********"
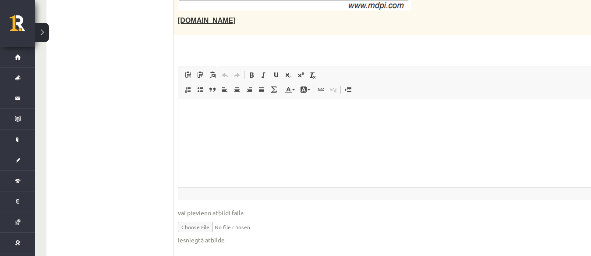
click at [238, 217] on input "file" at bounding box center [438, 226] width 520 height 18
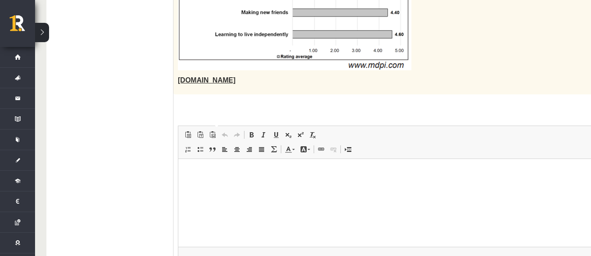
scroll to position [1184, 6]
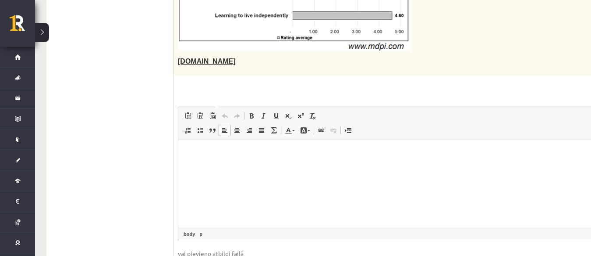
click at [497, 166] on html at bounding box center [437, 152] width 519 height 27
drag, startPoint x: 497, startPoint y: 174, endPoint x: 409, endPoint y: 208, distance: 95.1
click at [409, 166] on html at bounding box center [437, 152] width 519 height 27
drag, startPoint x: 201, startPoint y: 167, endPoint x: 193, endPoint y: 161, distance: 10.3
click at [193, 161] on html at bounding box center [437, 152] width 519 height 27
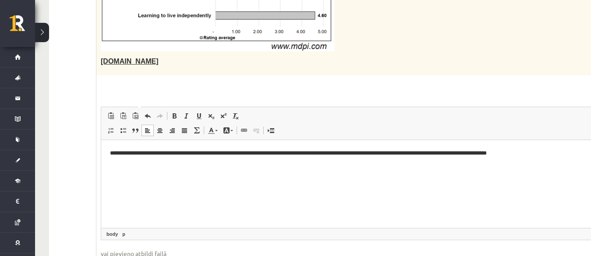
scroll to position [1184, 2]
paste body "Editor, wiswyg-editor-user-answer-47024706387880"
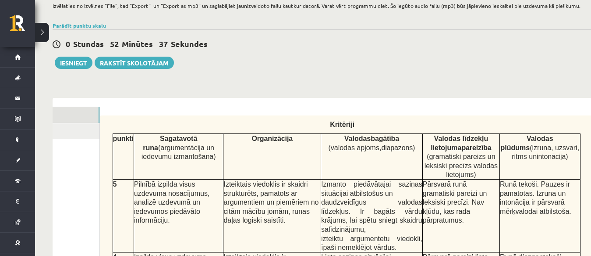
scroll to position [153, 0]
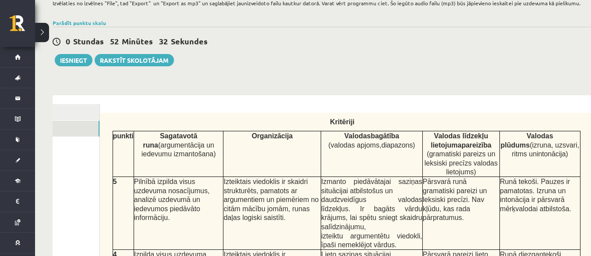
click at [85, 135] on link "2. uzdevums" at bounding box center [41, 129] width 118 height 16
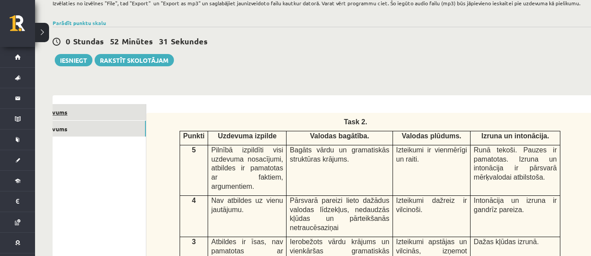
click at [94, 104] on link "1. uzdevums" at bounding box center [87, 112] width 118 height 16
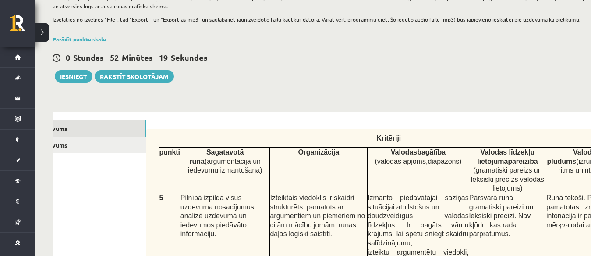
scroll to position [151, 0]
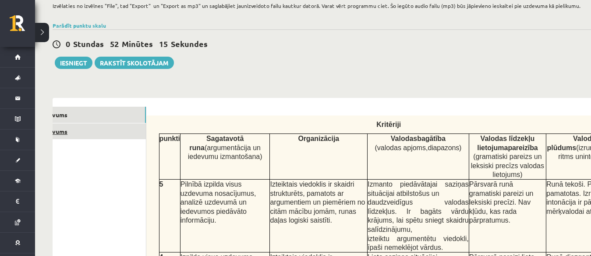
click at [117, 125] on link "2. uzdevums" at bounding box center [87, 131] width 118 height 16
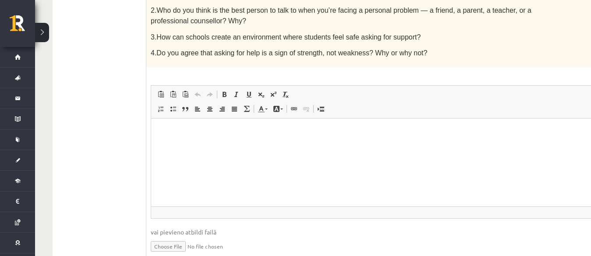
scroll to position [570, 0]
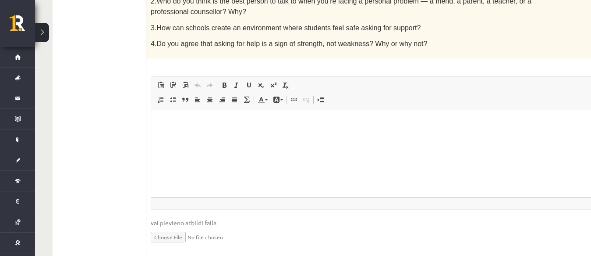
click at [167, 227] on input "file" at bounding box center [378, 236] width 454 height 18
type input "**********"
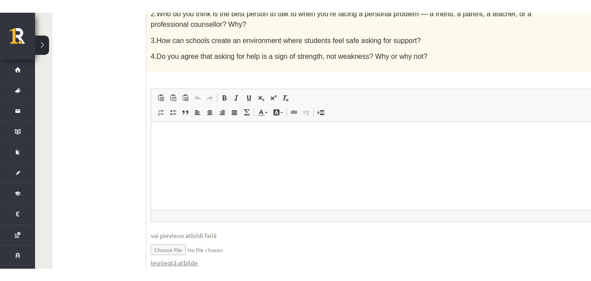
scroll to position [562, 0]
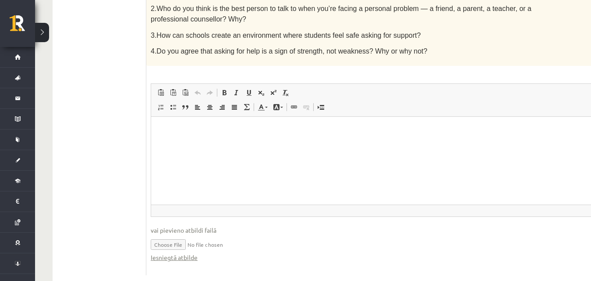
click at [195, 235] on input "file" at bounding box center [378, 244] width 454 height 18
click at [217, 235] on input "file" at bounding box center [378, 244] width 454 height 18
click at [183, 139] on html at bounding box center [377, 130] width 453 height 27
drag, startPoint x: 183, startPoint y: 139, endPoint x: 165, endPoint y: 139, distance: 17.5
click at [165, 139] on html at bounding box center [377, 130] width 453 height 27
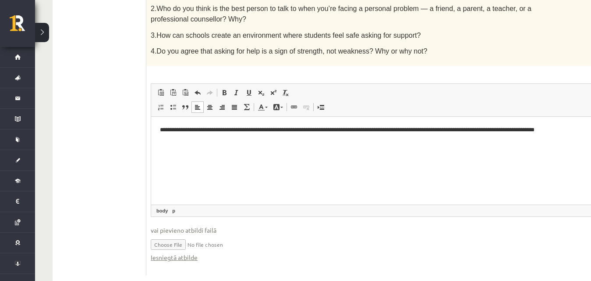
click at [178, 153] on html "**********" at bounding box center [377, 135] width 453 height 36
click at [462, 149] on html "**********" at bounding box center [377, 135] width 453 height 36
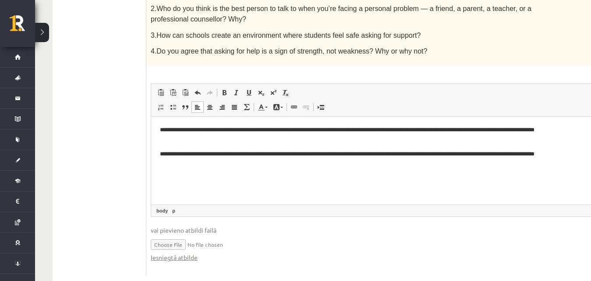
click at [160, 149] on html "**********" at bounding box center [377, 147] width 453 height 60
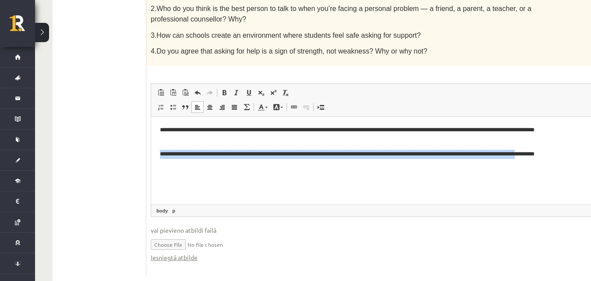
drag, startPoint x: 159, startPoint y: 153, endPoint x: 410, endPoint y: 207, distance: 257.0
click at [410, 176] on html "**********" at bounding box center [377, 147] width 453 height 60
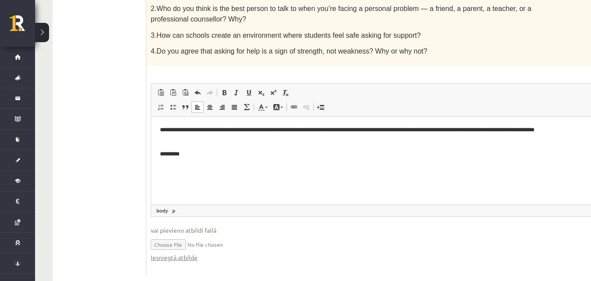
click at [426, 162] on html "**********" at bounding box center [377, 142] width 453 height 50
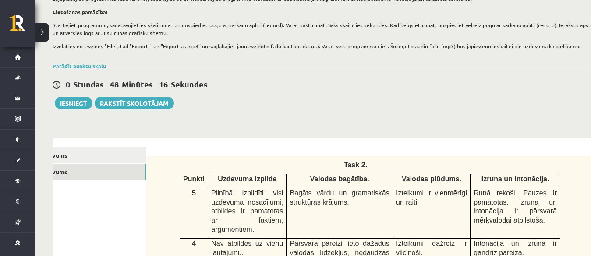
scroll to position [109, 0]
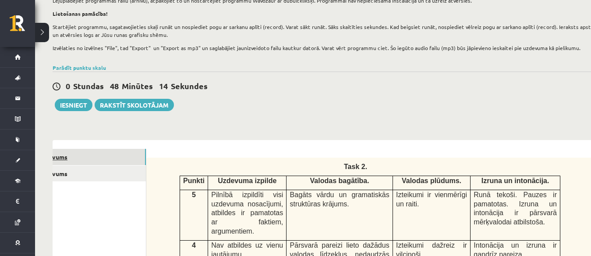
click at [129, 158] on link "1. uzdevums" at bounding box center [87, 157] width 118 height 16
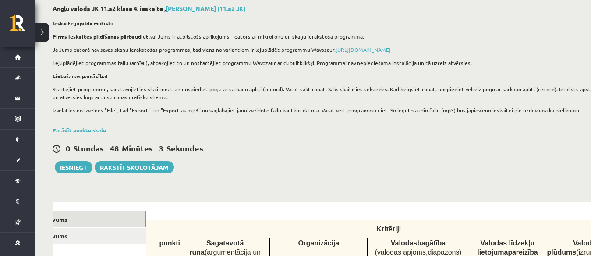
scroll to position [0, 0]
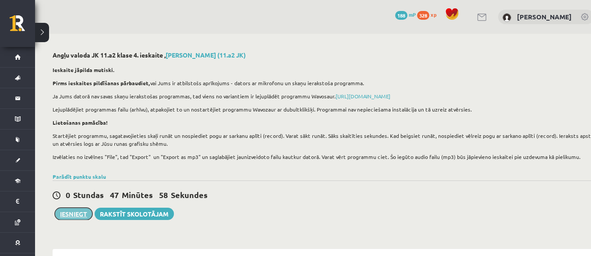
click at [69, 213] on button "Iesniegt" at bounding box center [74, 213] width 38 height 12
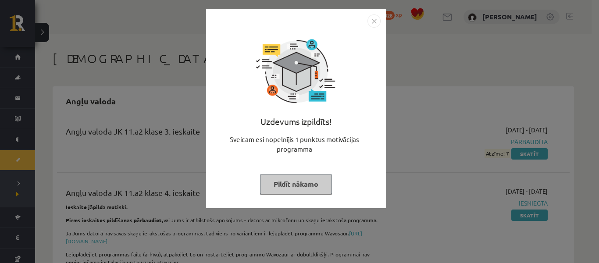
click at [372, 20] on img "Close" at bounding box center [373, 20] width 13 height 13
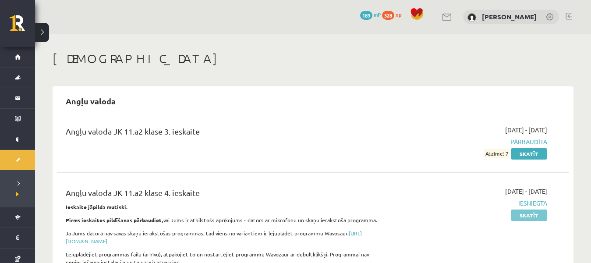
click at [531, 216] on link "Skatīt" at bounding box center [529, 215] width 36 height 11
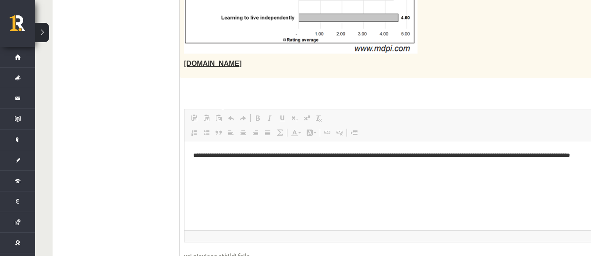
scroll to position [1292, 0]
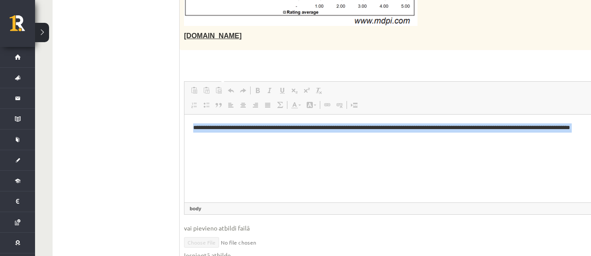
drag, startPoint x: 192, startPoint y: 127, endPoint x: 439, endPoint y: 140, distance: 247.6
click at [439, 140] on html "**********" at bounding box center [444, 134] width 519 height 41
drag, startPoint x: 192, startPoint y: 124, endPoint x: 235, endPoint y: 152, distance: 51.7
click at [235, 152] on html "**********" at bounding box center [444, 134] width 519 height 41
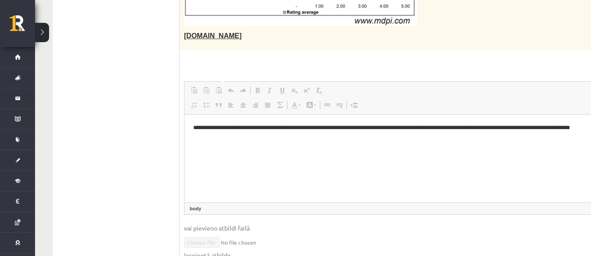
click at [230, 155] on html "**********" at bounding box center [444, 134] width 519 height 41
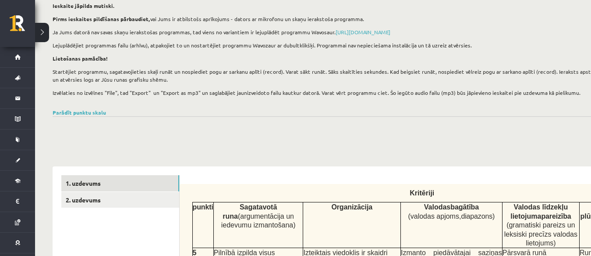
scroll to position [73, 0]
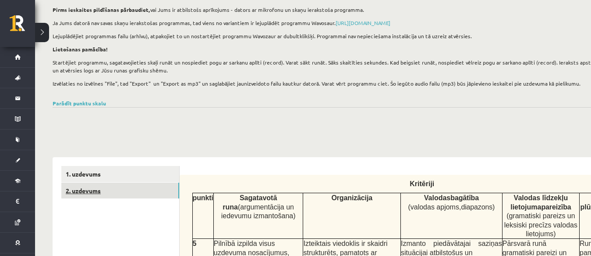
click at [152, 193] on link "2. uzdevums" at bounding box center [120, 190] width 118 height 16
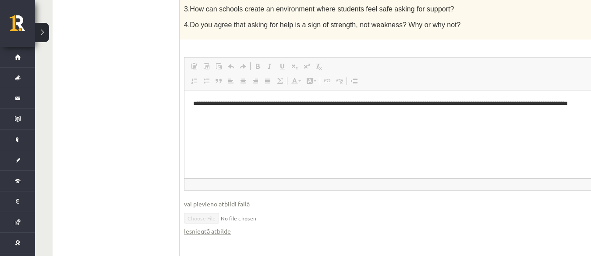
scroll to position [669, 0]
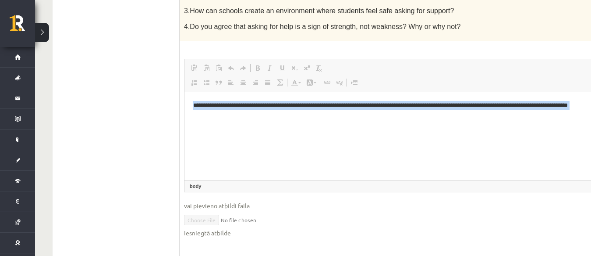
drag, startPoint x: 193, startPoint y: 103, endPoint x: 225, endPoint y: 132, distance: 43.1
click at [225, 132] on html "**********" at bounding box center [411, 117] width 453 height 50
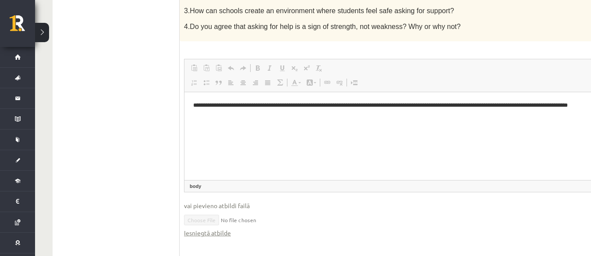
scroll to position [770, 0]
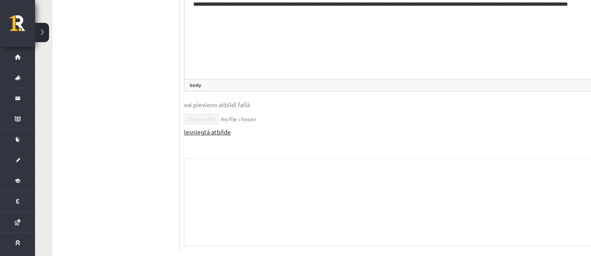
click at [216, 127] on link "Iesniegtā atbilde" at bounding box center [207, 131] width 47 height 9
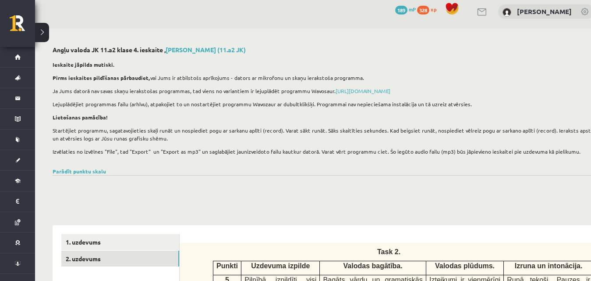
scroll to position [0, 0]
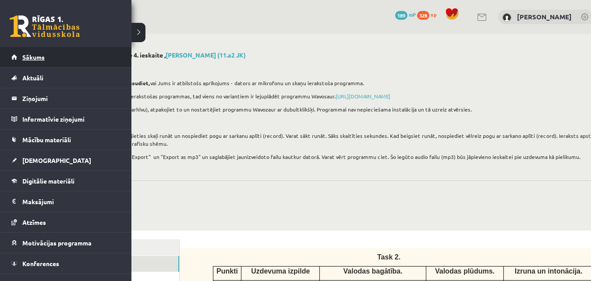
click at [25, 49] on link "Sākums" at bounding box center [65, 57] width 109 height 20
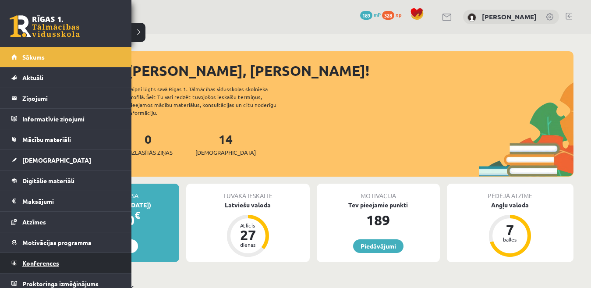
click at [52, 261] on span "Konferences" at bounding box center [40, 263] width 37 height 8
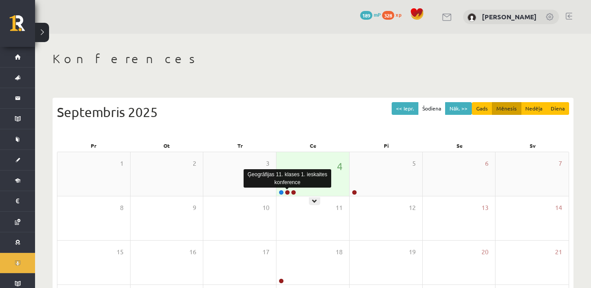
click at [287, 191] on link at bounding box center [287, 192] width 5 height 5
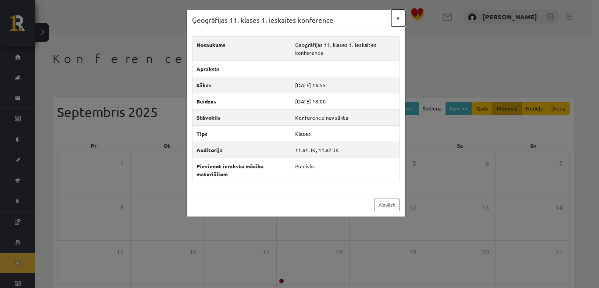
click at [397, 17] on button "×" at bounding box center [398, 18] width 14 height 17
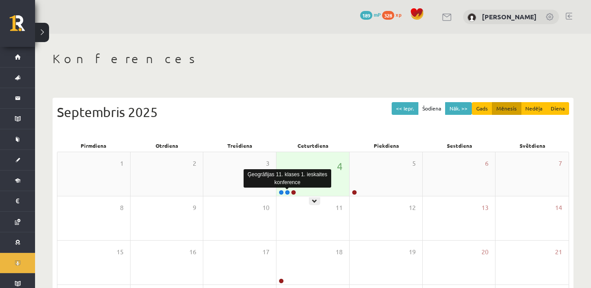
click at [289, 193] on link at bounding box center [287, 192] width 5 height 5
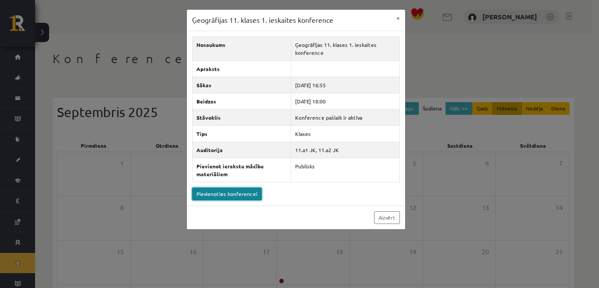
click at [241, 191] on link "Pievienoties konferencei" at bounding box center [227, 194] width 70 height 13
click at [399, 18] on button "×" at bounding box center [398, 18] width 14 height 17
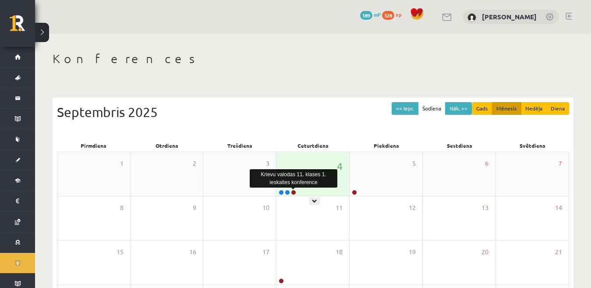
click at [293, 193] on link at bounding box center [293, 192] width 5 height 5
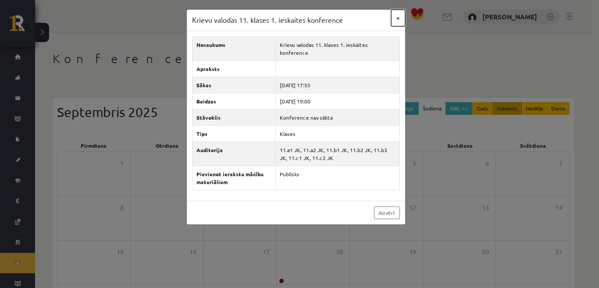
click at [398, 18] on button "×" at bounding box center [398, 18] width 14 height 17
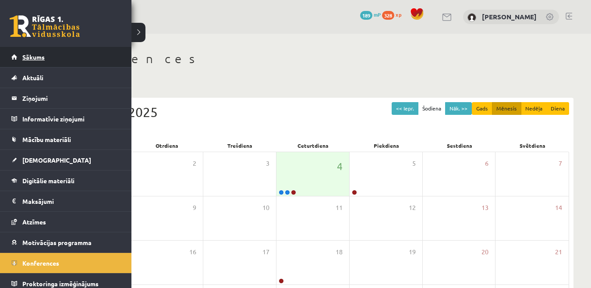
click at [35, 60] on span "Sākums" at bounding box center [33, 57] width 22 height 8
